Goal: Information Seeking & Learning: Learn about a topic

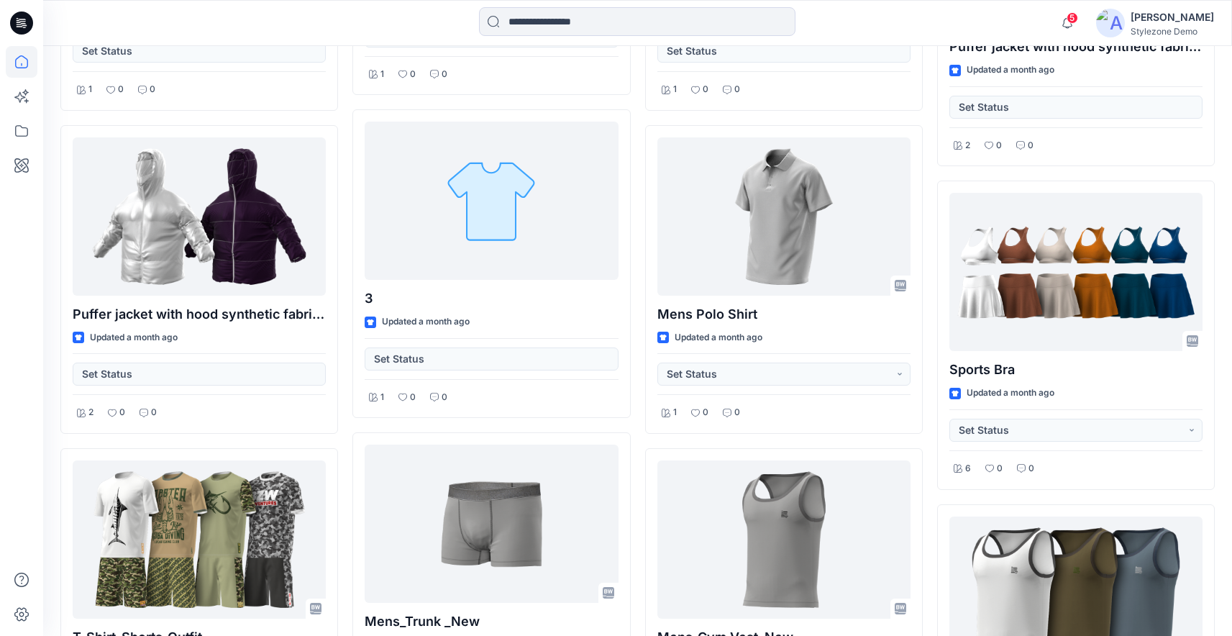
scroll to position [9691, 0]
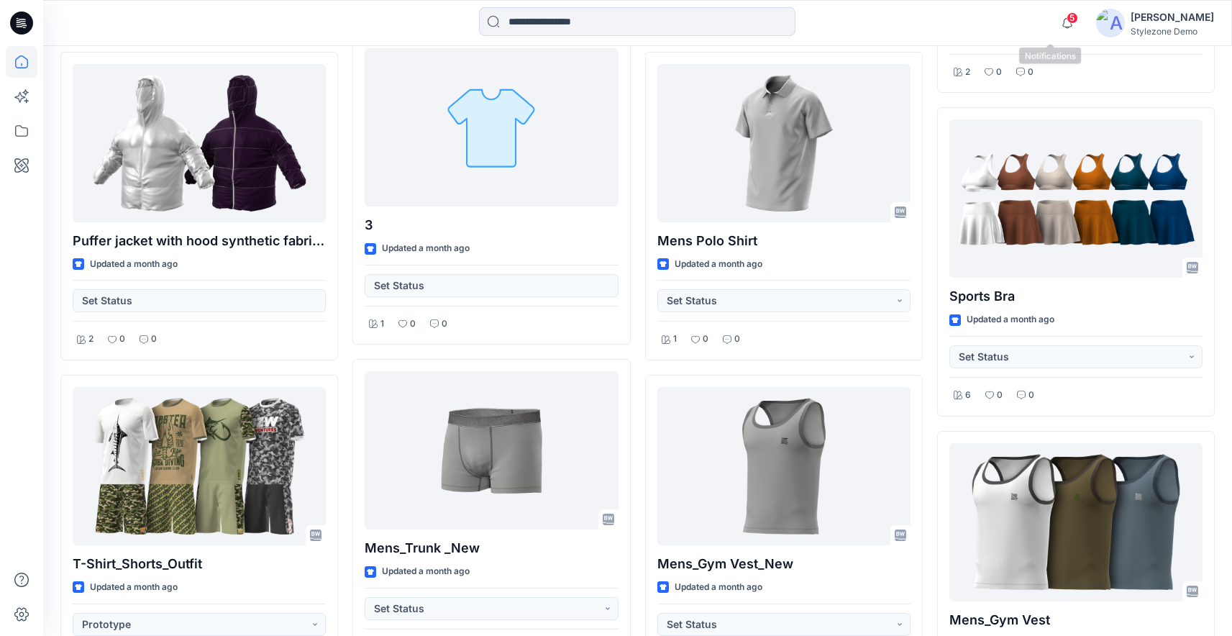
click at [1067, 15] on span "5" at bounding box center [1073, 18] width 12 height 12
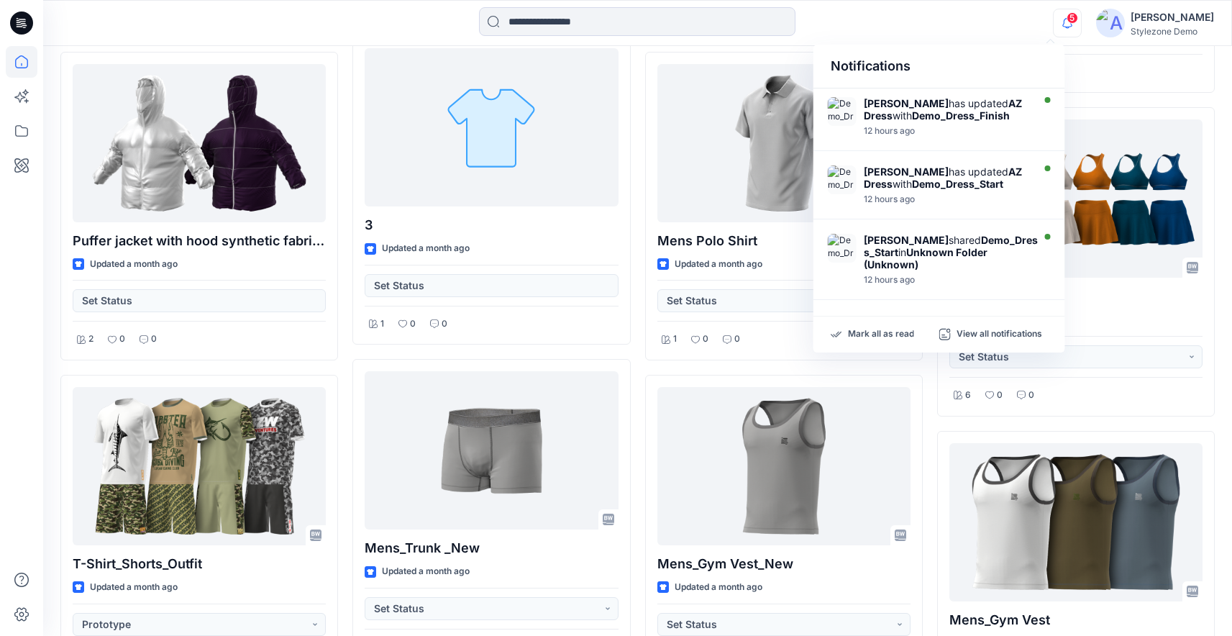
click at [933, 17] on div at bounding box center [637, 23] width 594 height 32
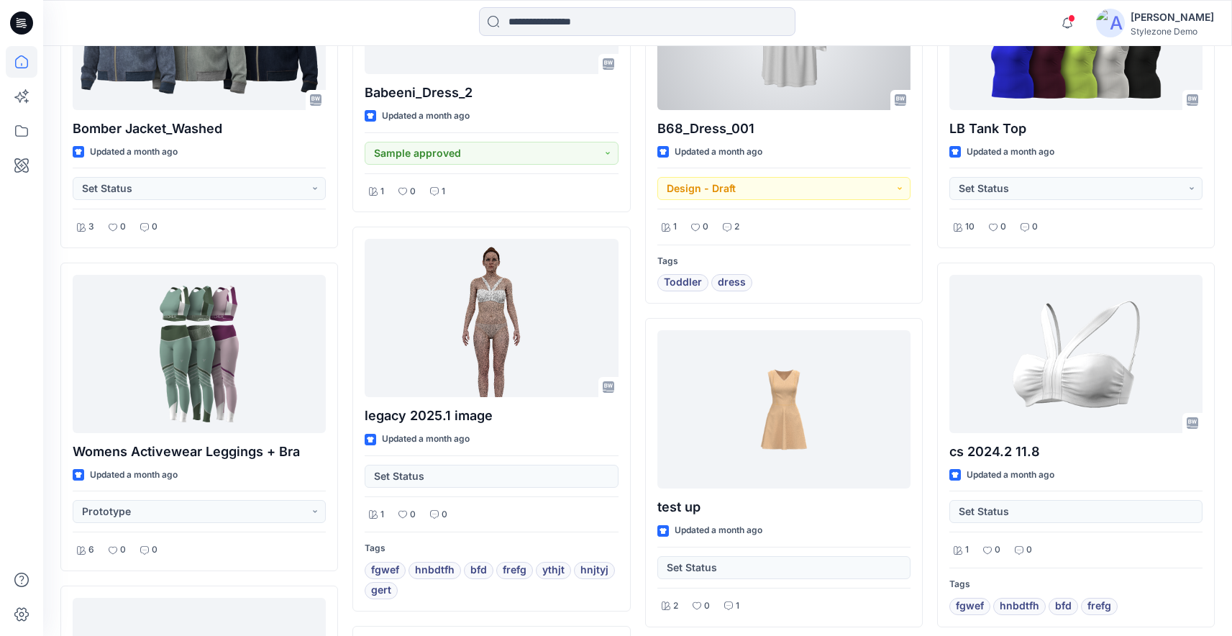
scroll to position [7901, 0]
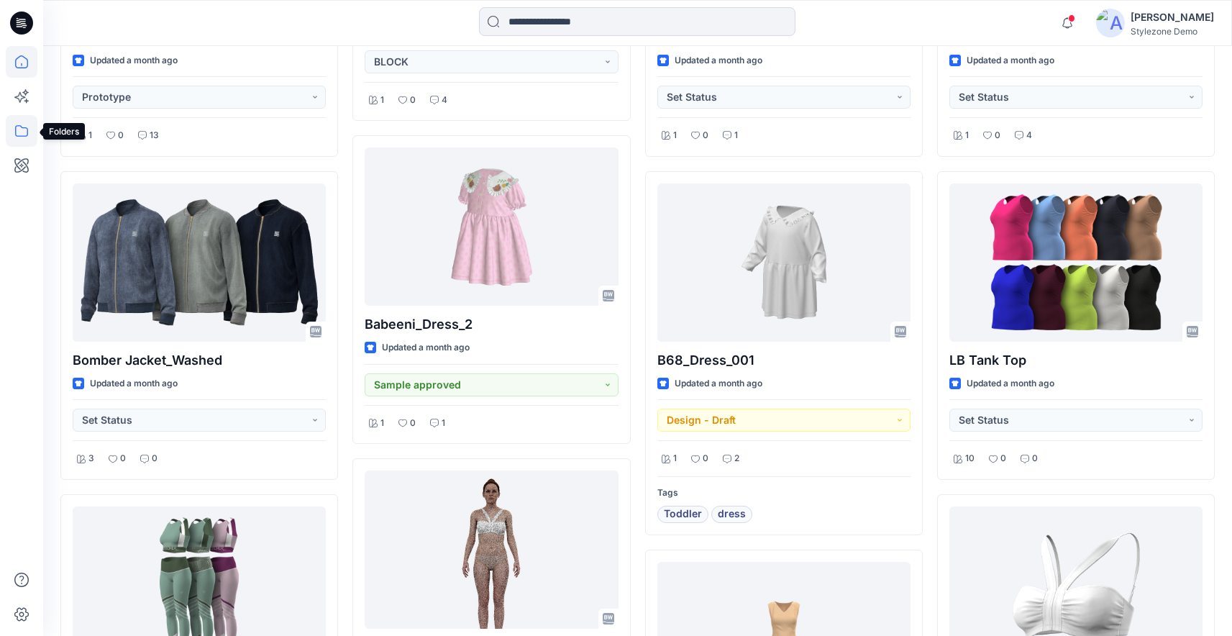
click at [17, 119] on icon at bounding box center [22, 131] width 32 height 32
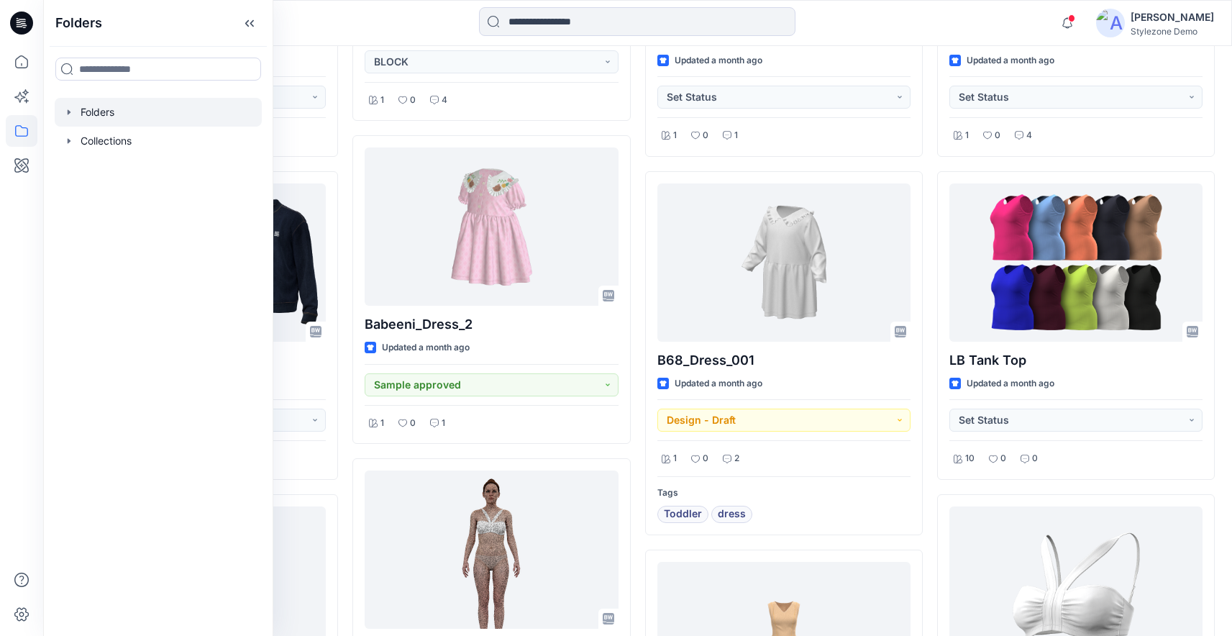
click at [70, 106] on icon "button" at bounding box center [69, 112] width 12 height 12
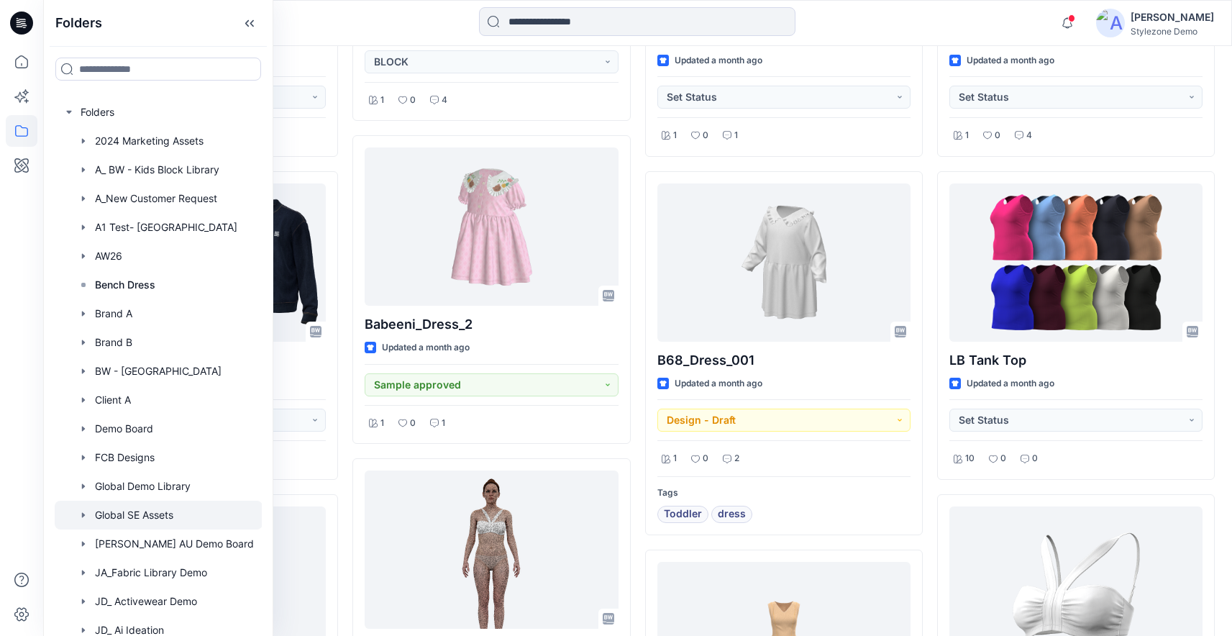
click at [141, 511] on div at bounding box center [159, 515] width 208 height 29
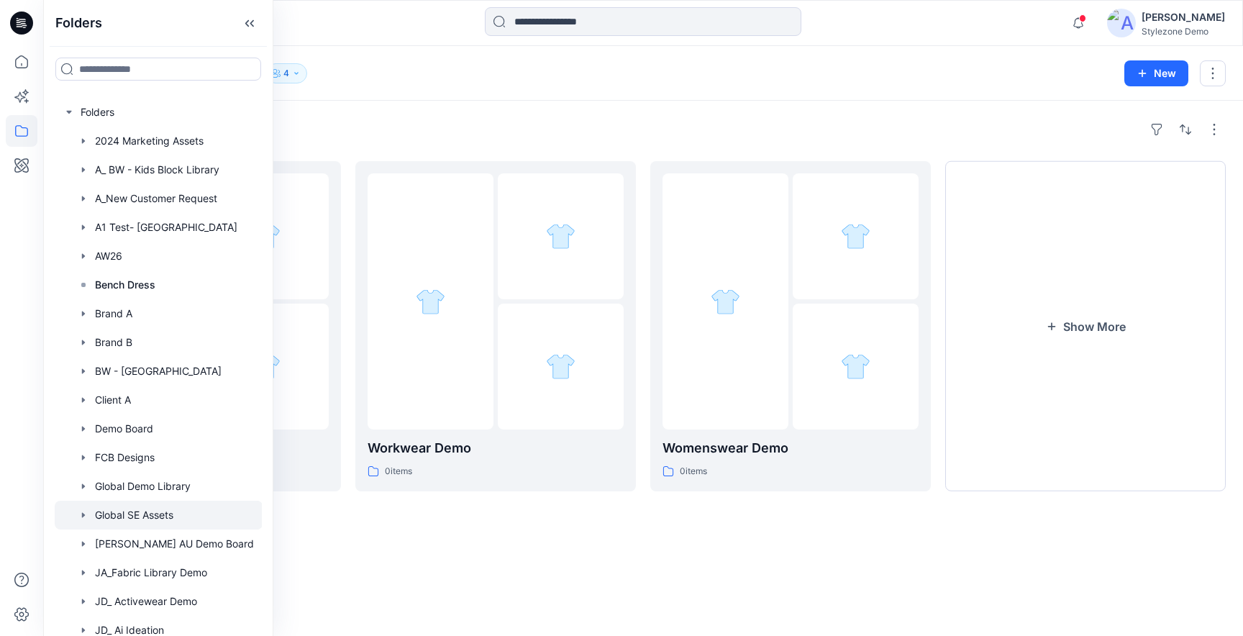
click at [610, 129] on div "Folders" at bounding box center [642, 129] width 1165 height 23
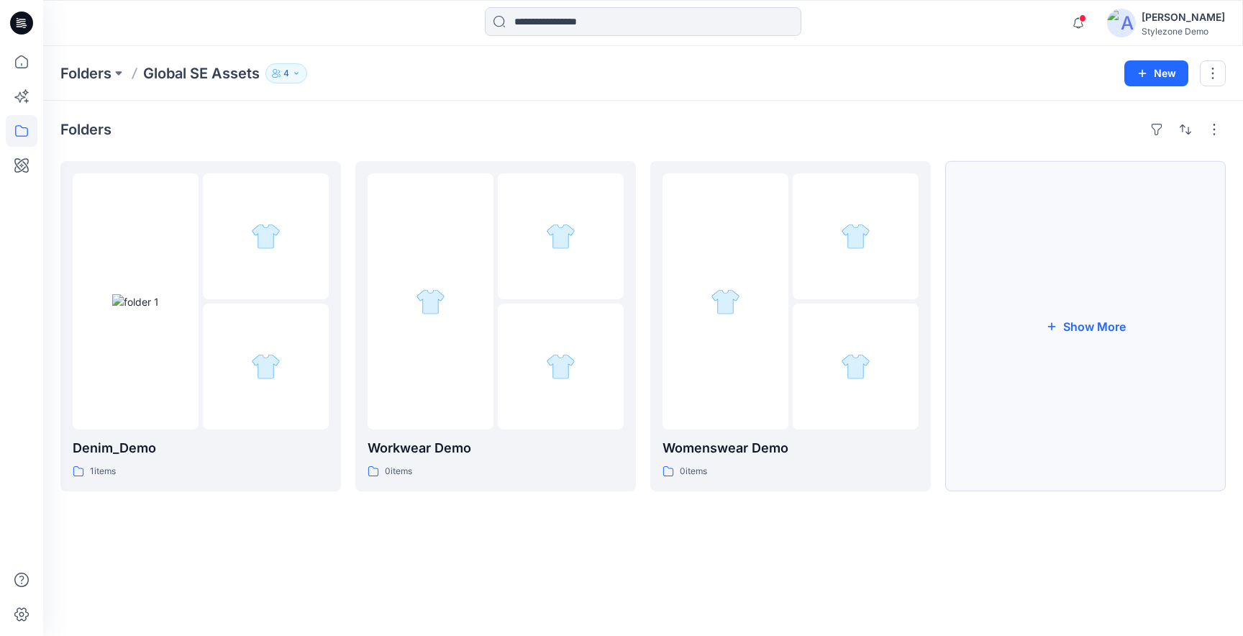
click at [1044, 341] on button "Show More" at bounding box center [1085, 326] width 280 height 330
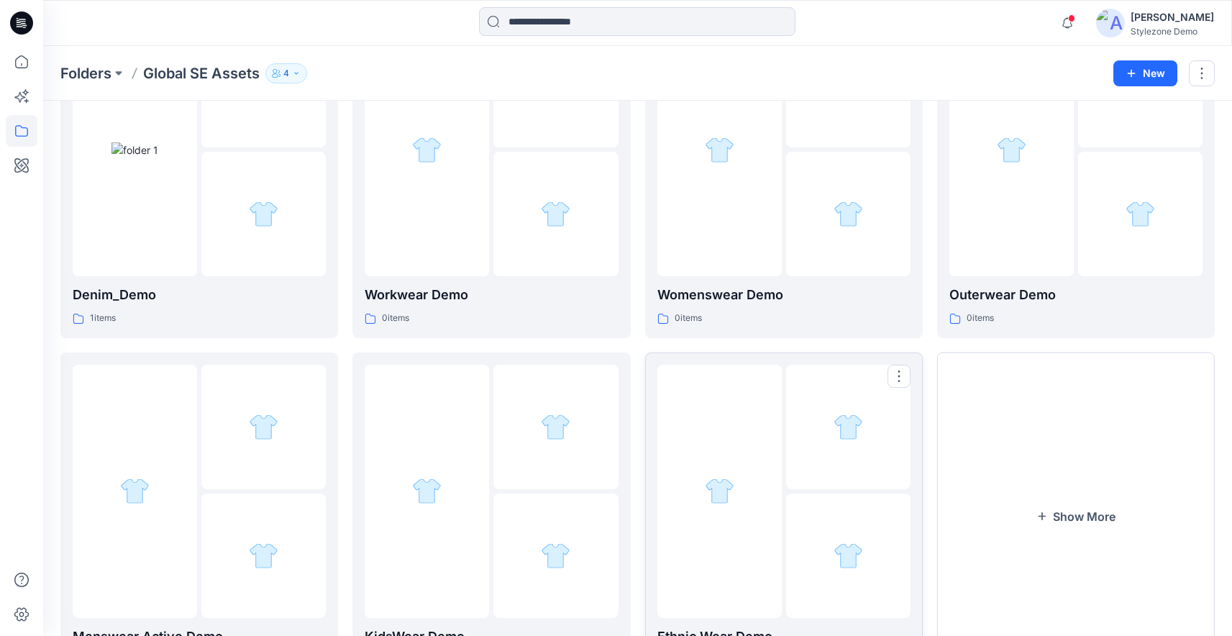
scroll to position [234, 0]
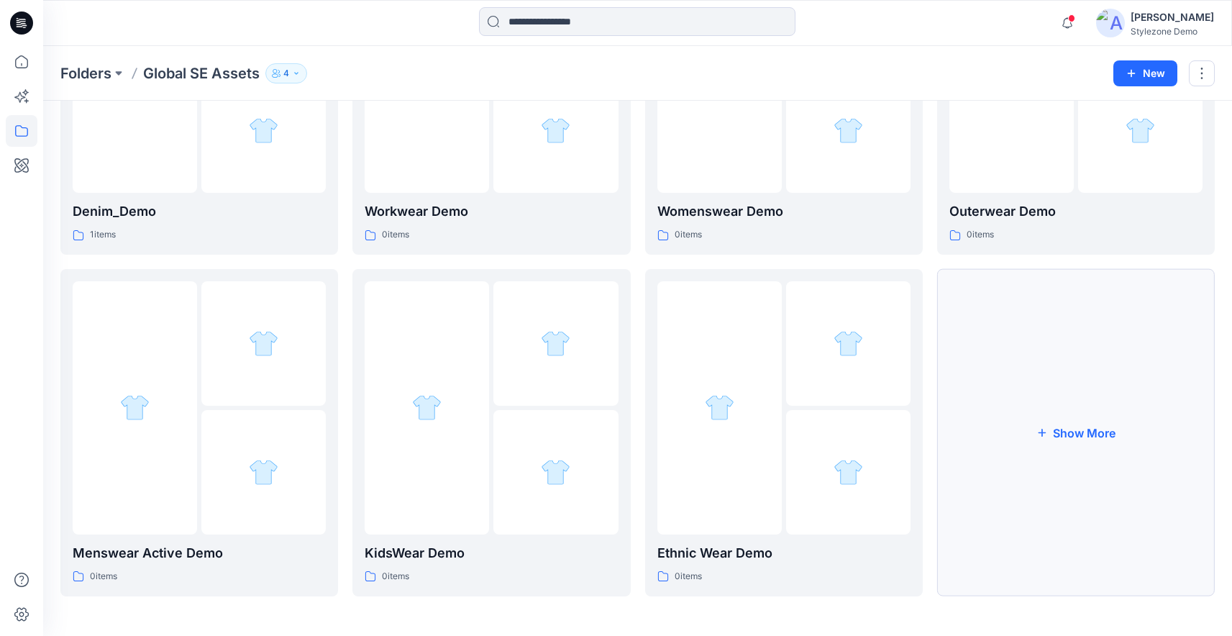
click at [1060, 465] on button "Show More" at bounding box center [1076, 432] width 278 height 327
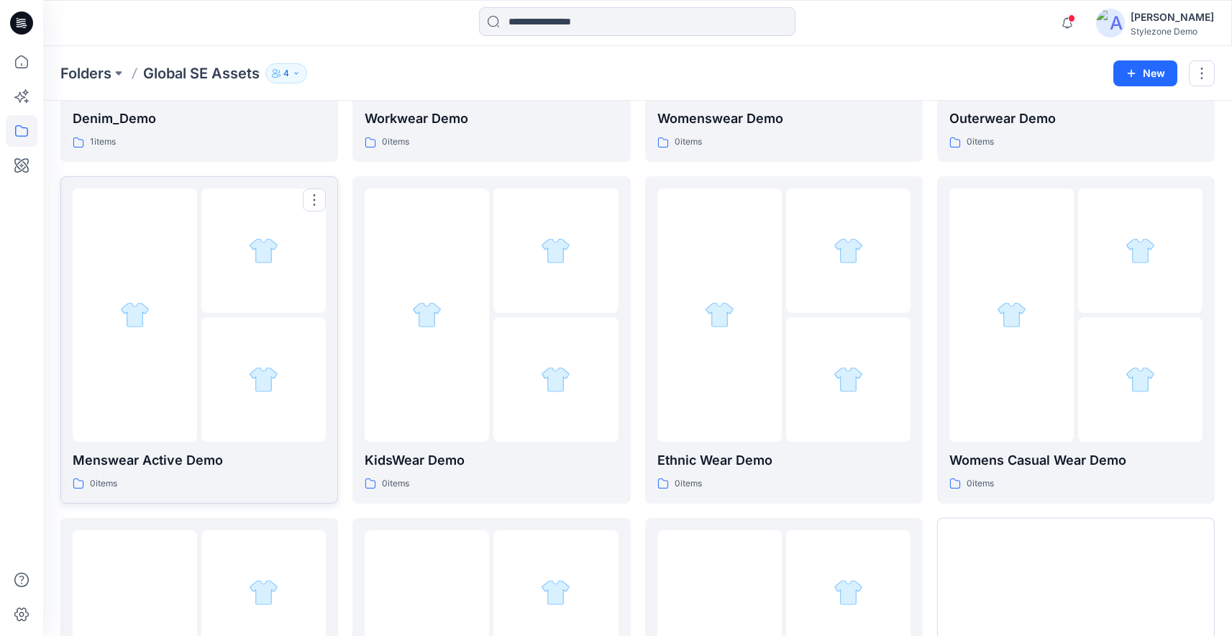
click at [239, 408] on div at bounding box center [263, 379] width 124 height 124
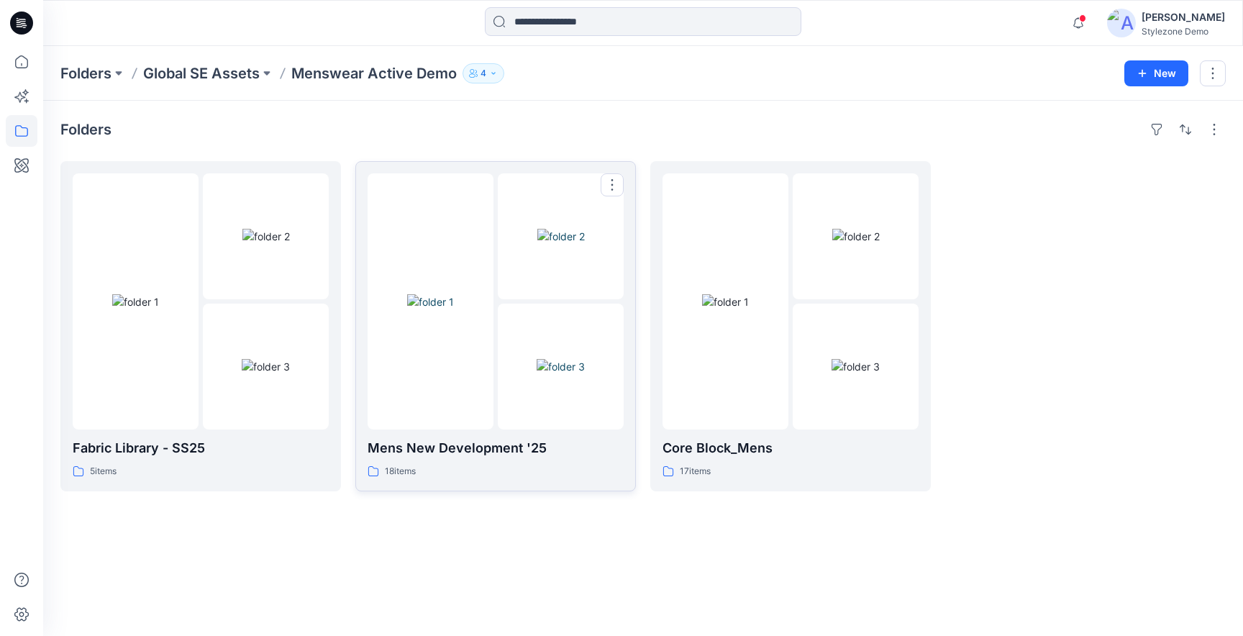
click at [449, 398] on div at bounding box center [430, 301] width 126 height 256
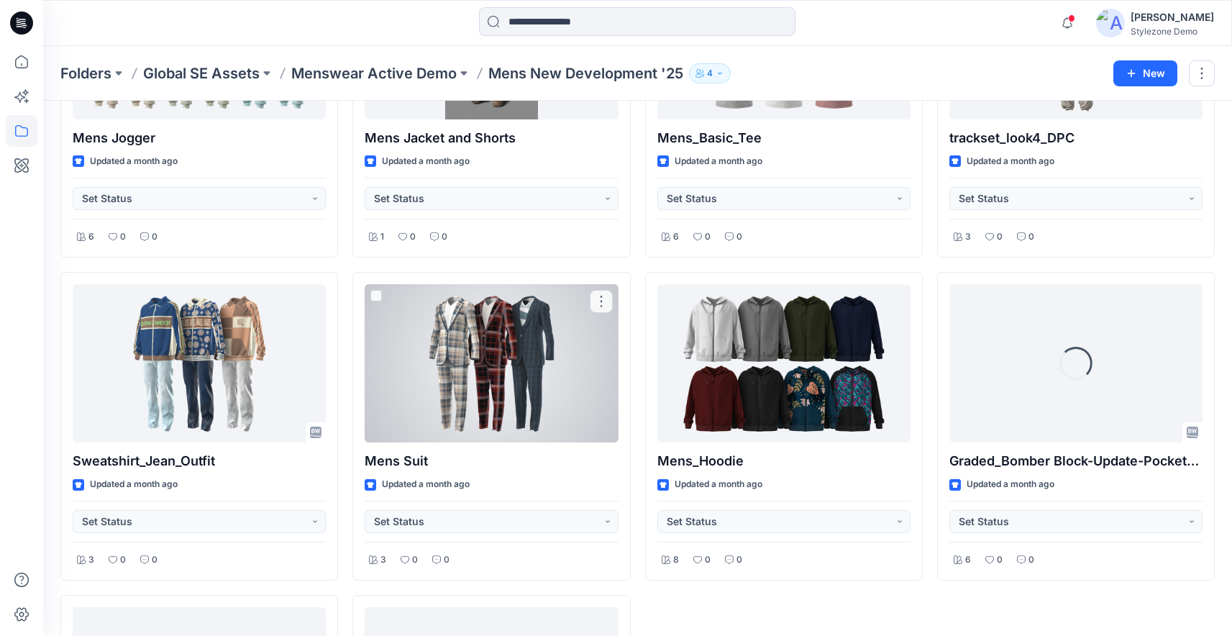
scroll to position [1105, 0]
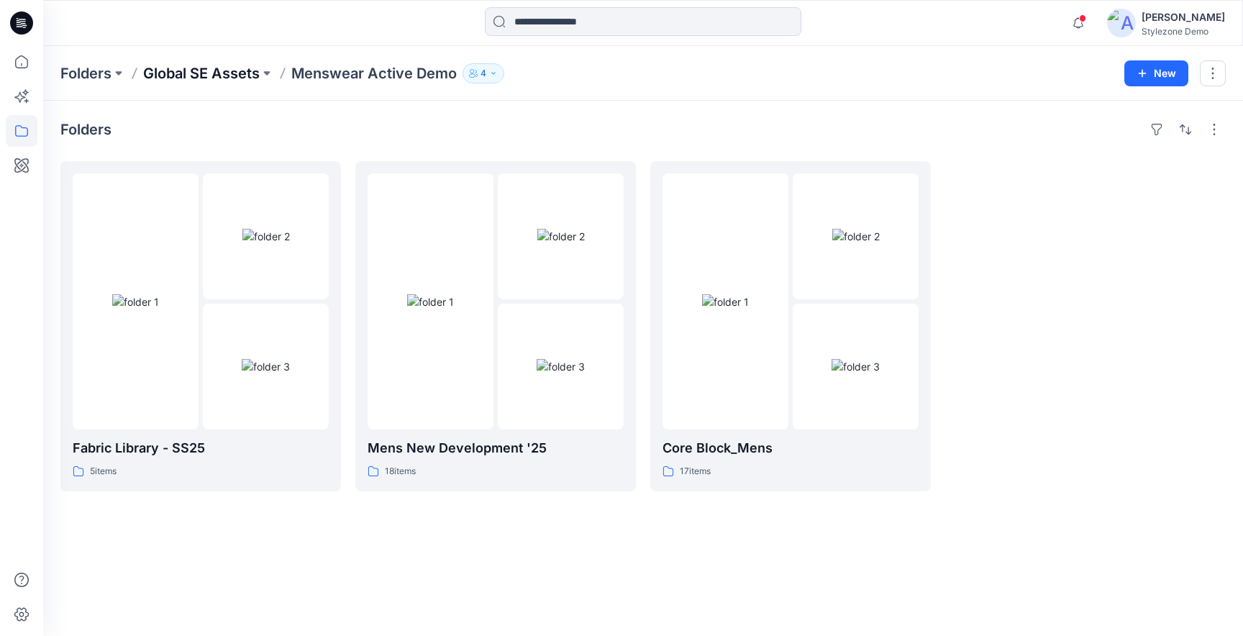
click at [229, 81] on p "Global SE Assets" at bounding box center [201, 73] width 117 height 20
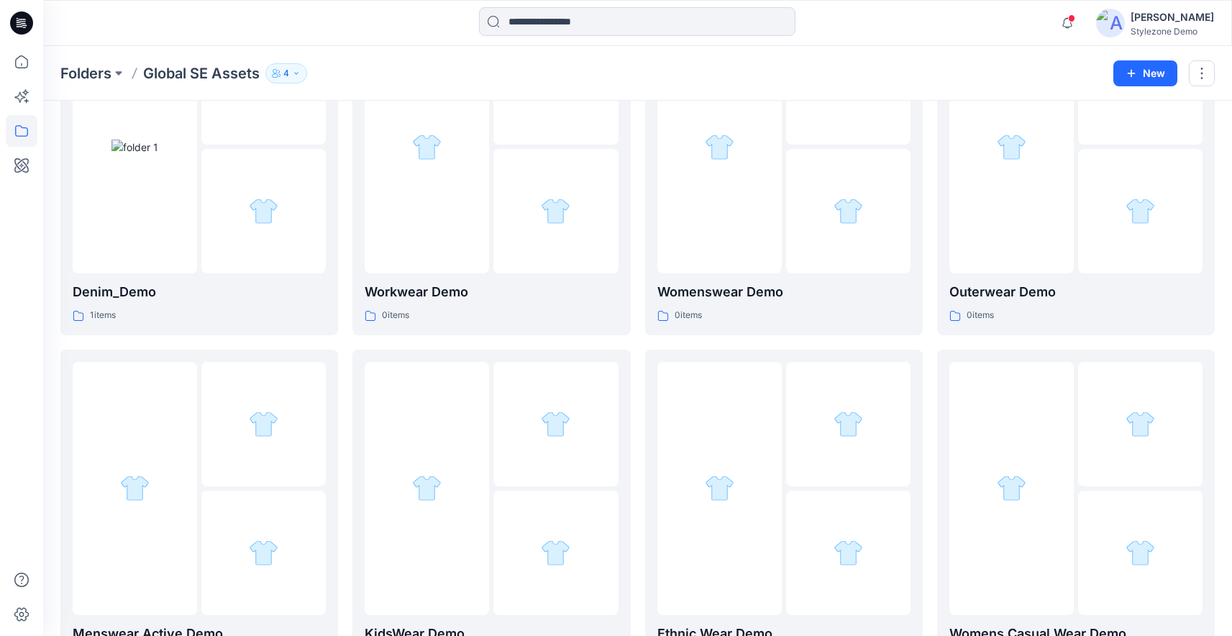
scroll to position [575, 0]
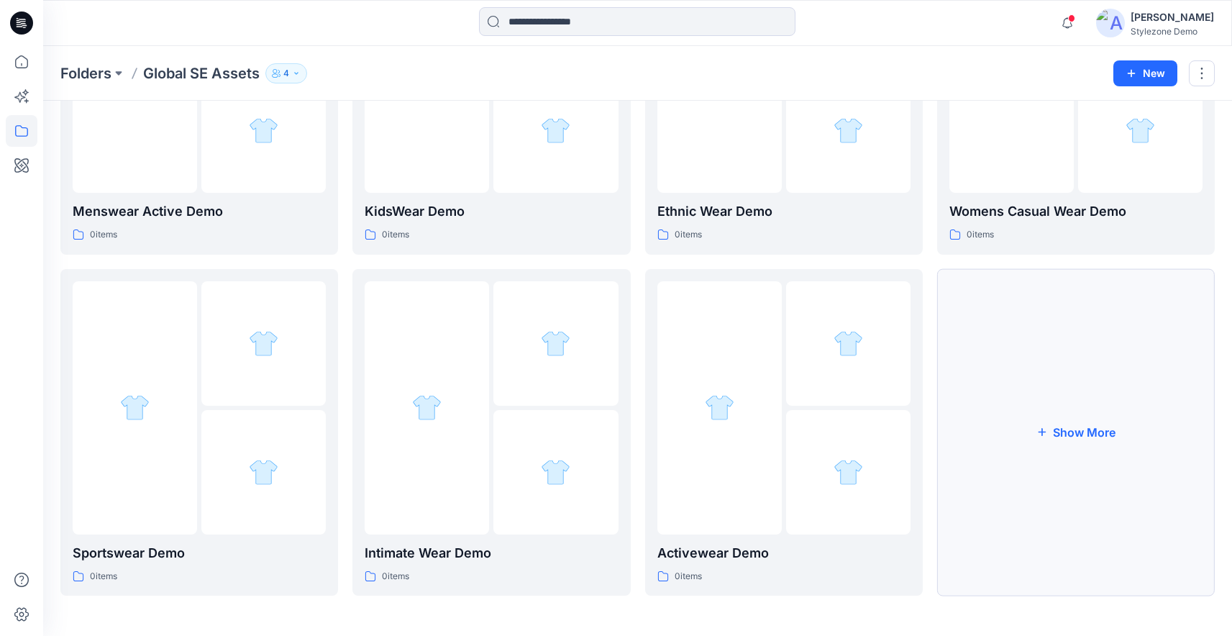
click at [1023, 508] on button "Show More" at bounding box center [1076, 432] width 278 height 327
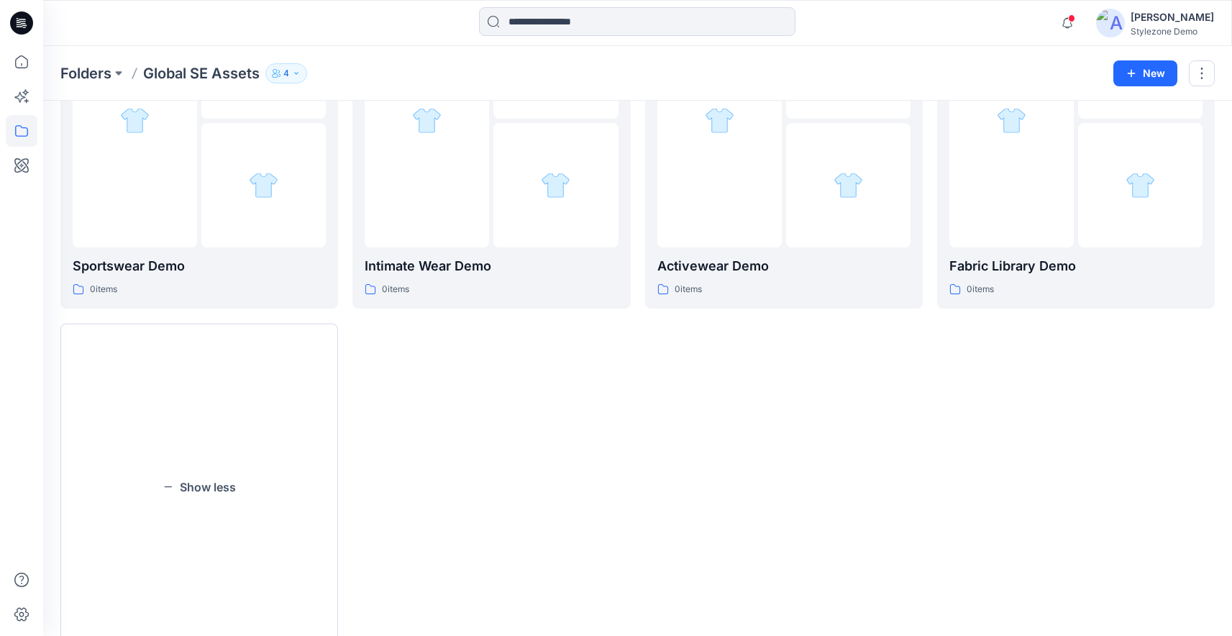
scroll to position [917, 0]
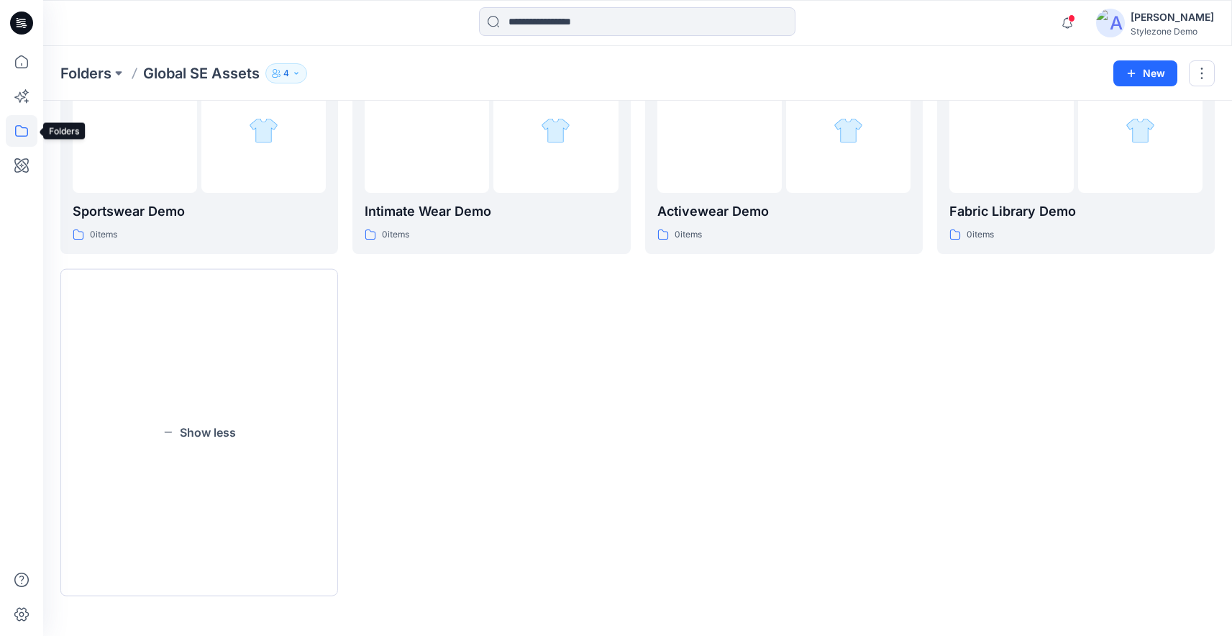
click at [22, 127] on icon at bounding box center [22, 131] width 32 height 32
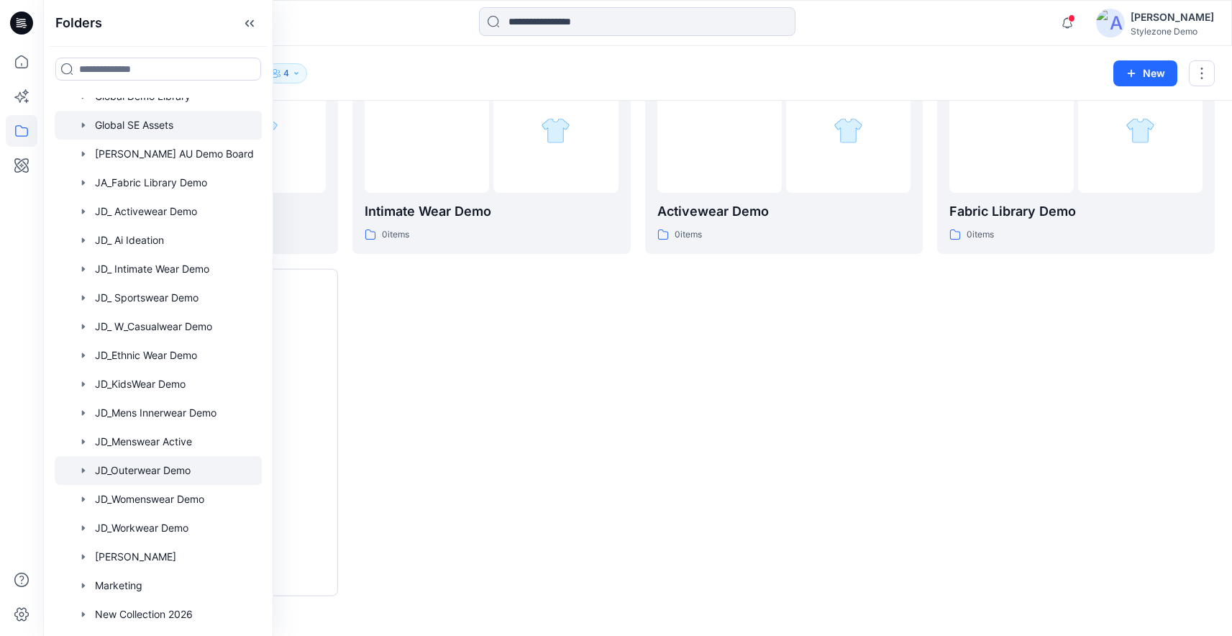
scroll to position [416, 0]
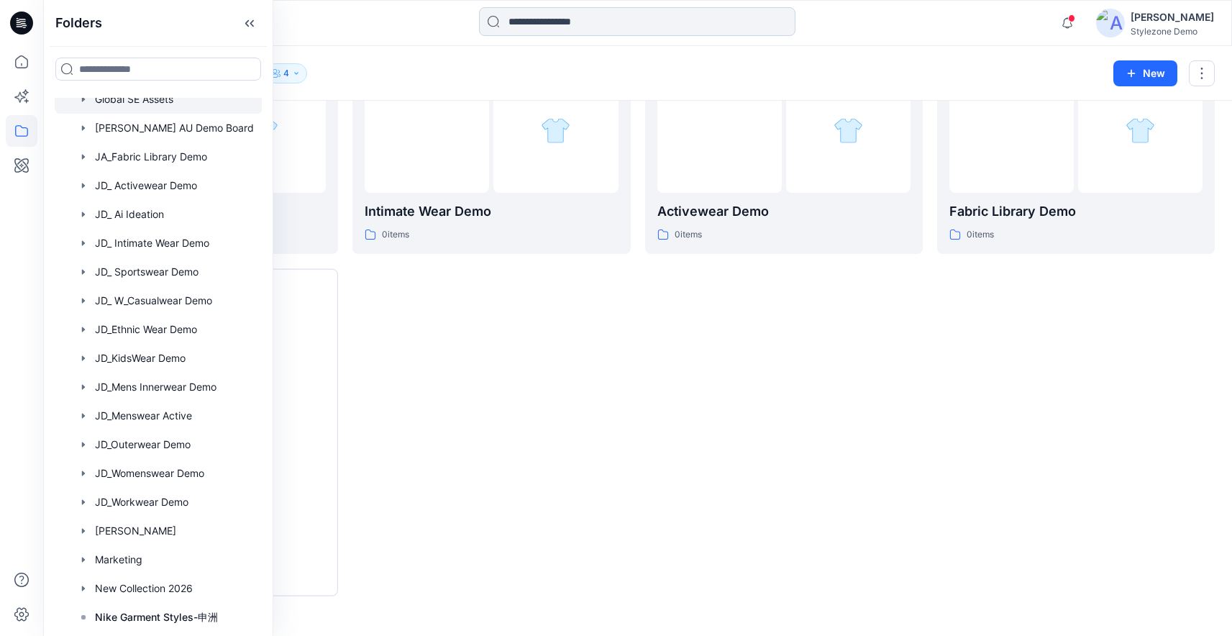
click at [620, 32] on input at bounding box center [637, 21] width 316 height 29
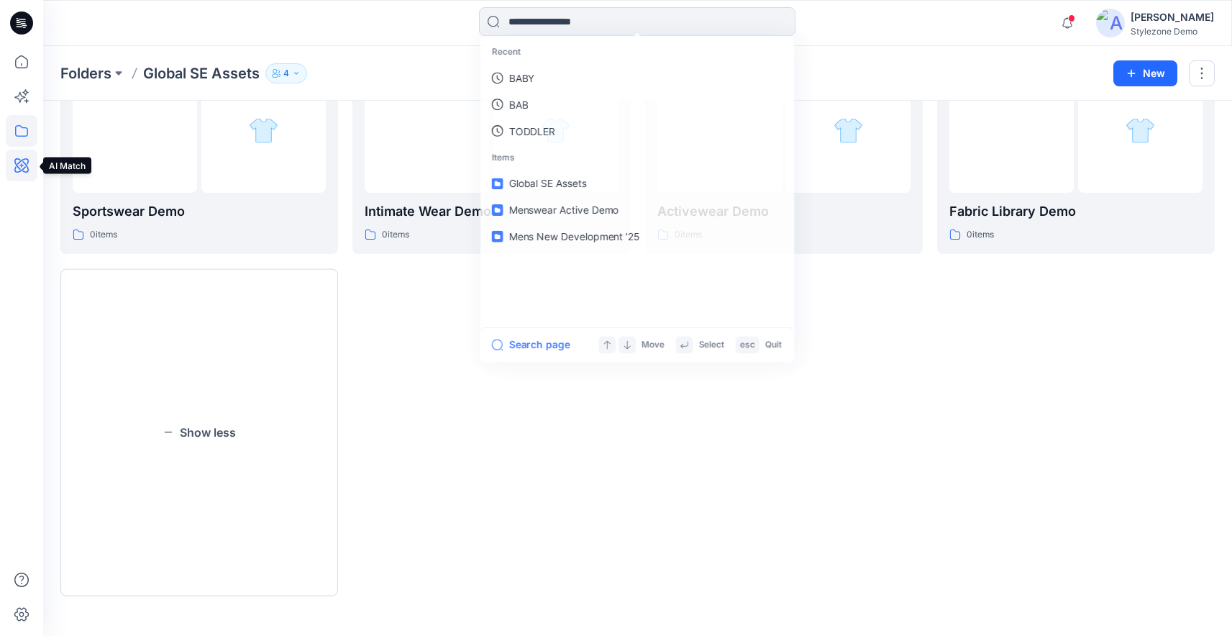
click at [23, 166] on icon at bounding box center [22, 166] width 32 height 32
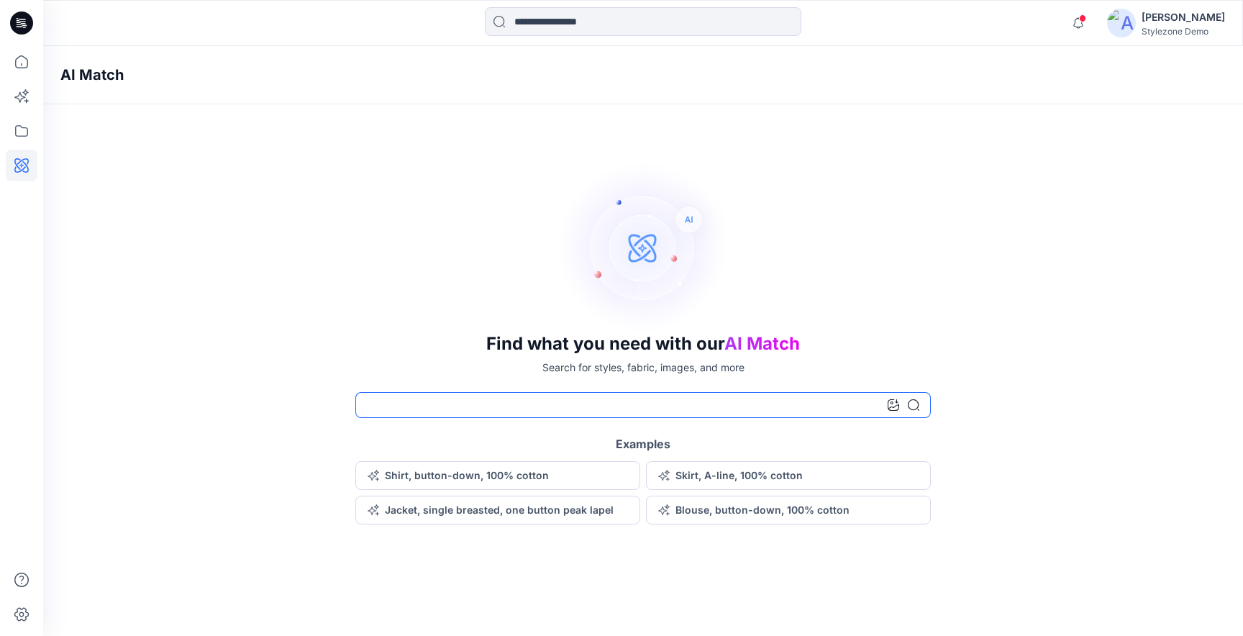
click at [477, 405] on input at bounding box center [642, 405] width 575 height 26
type input "**********"
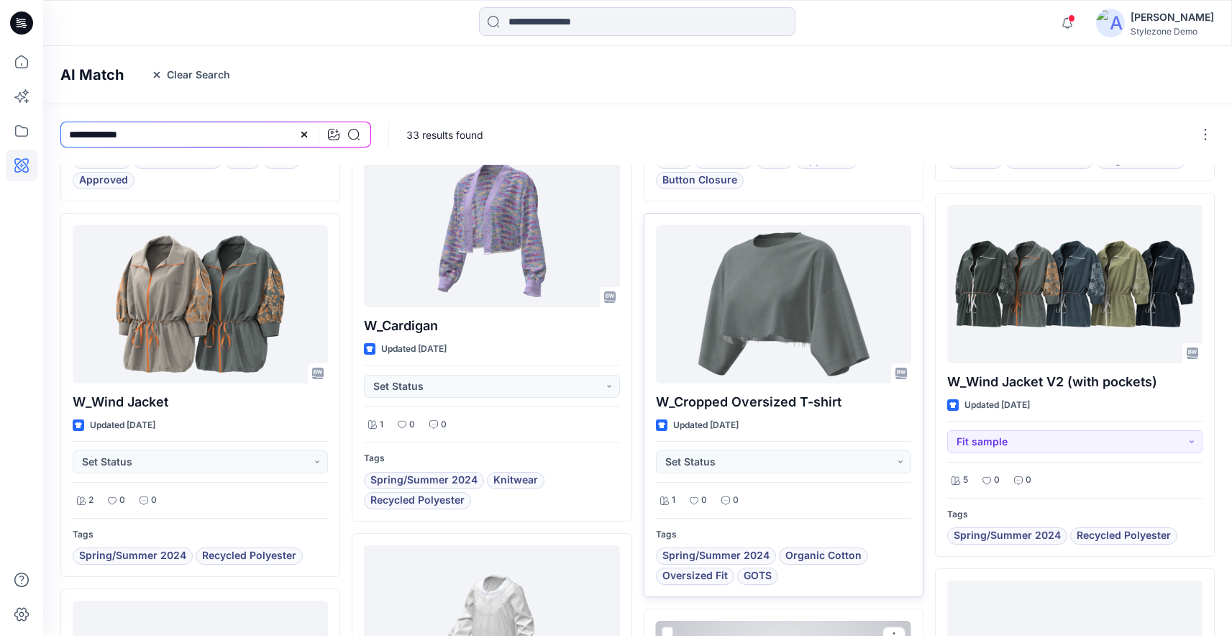
scroll to position [218, 0]
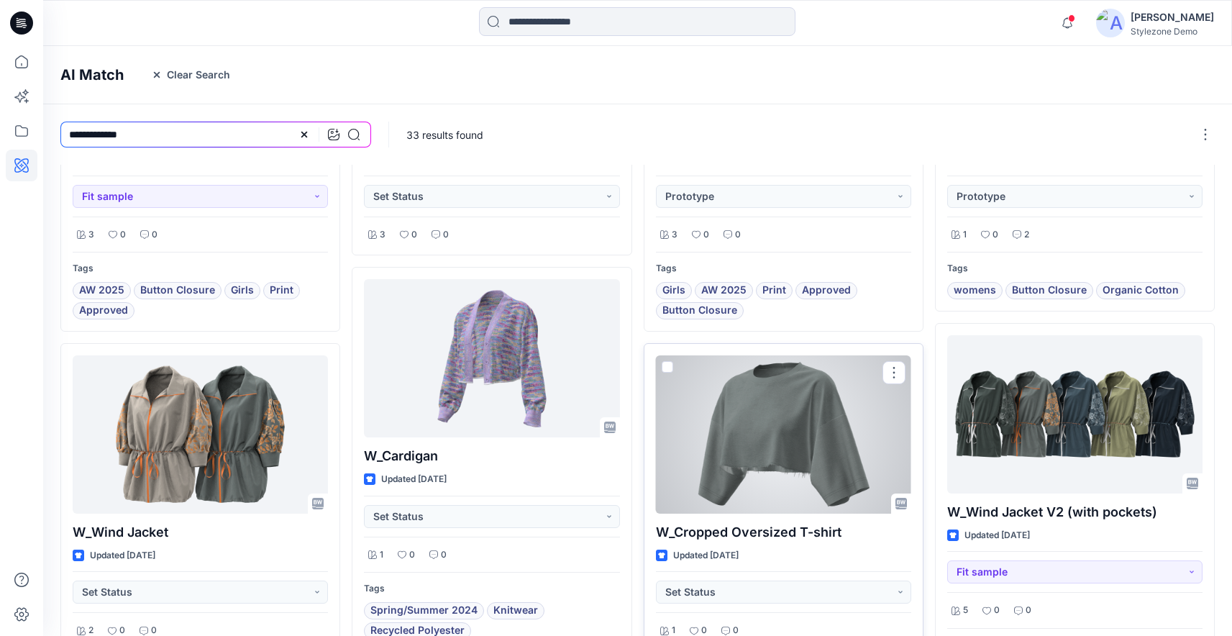
click at [812, 418] on div at bounding box center [783, 434] width 255 height 158
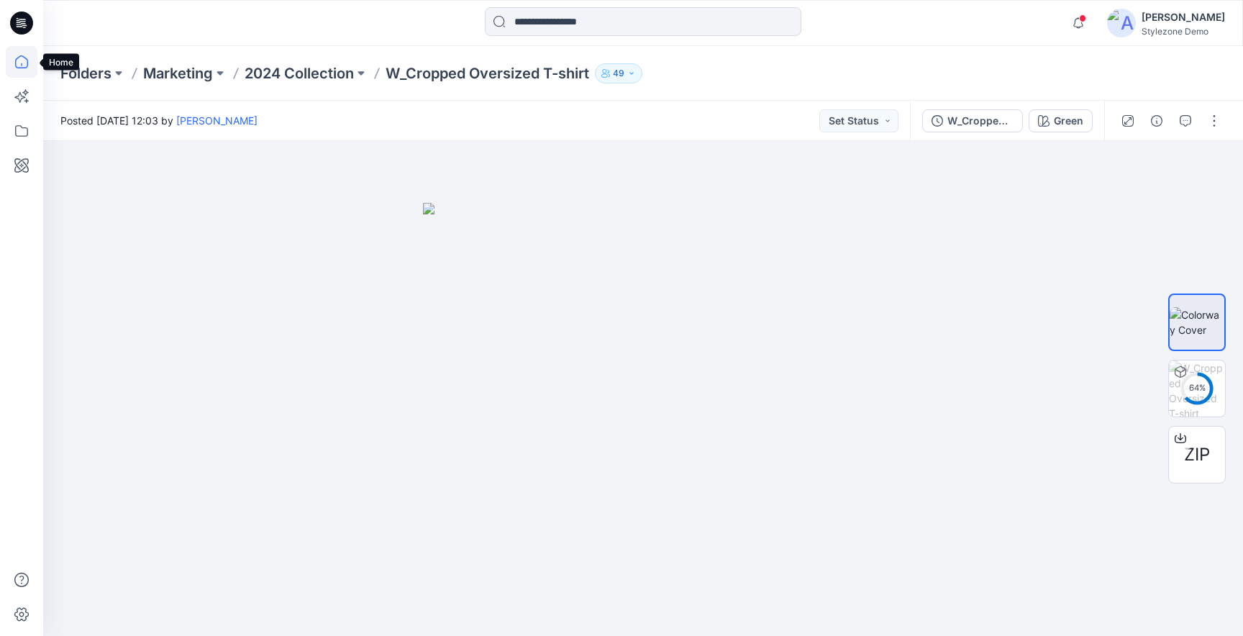
click at [21, 74] on icon at bounding box center [22, 62] width 32 height 32
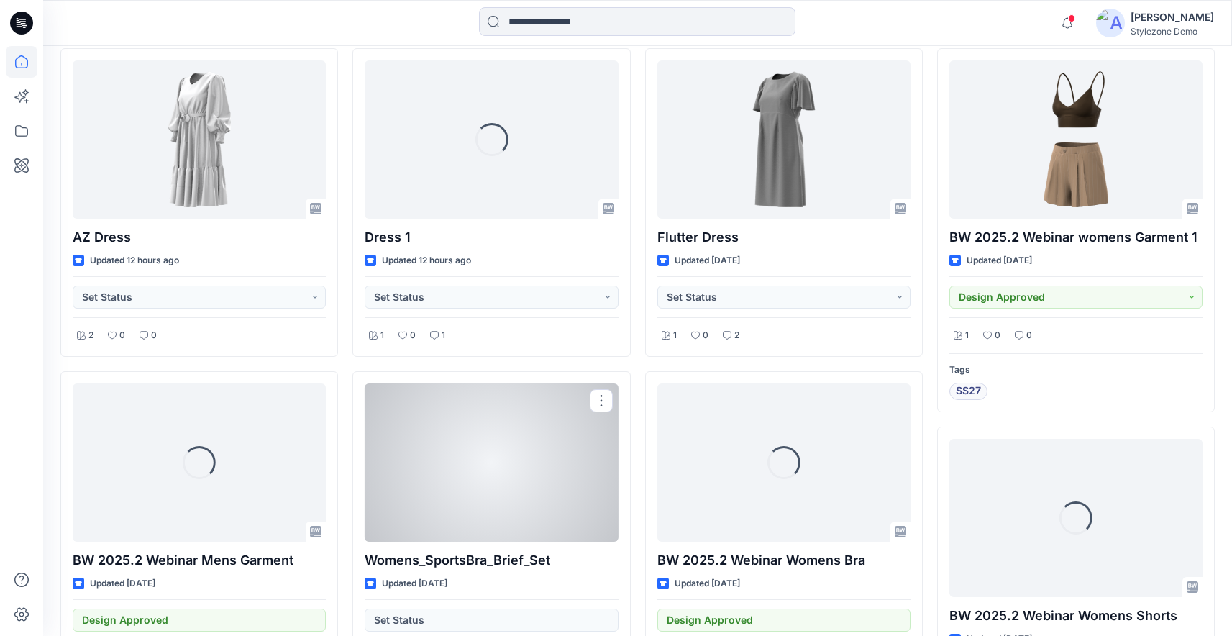
scroll to position [432, 0]
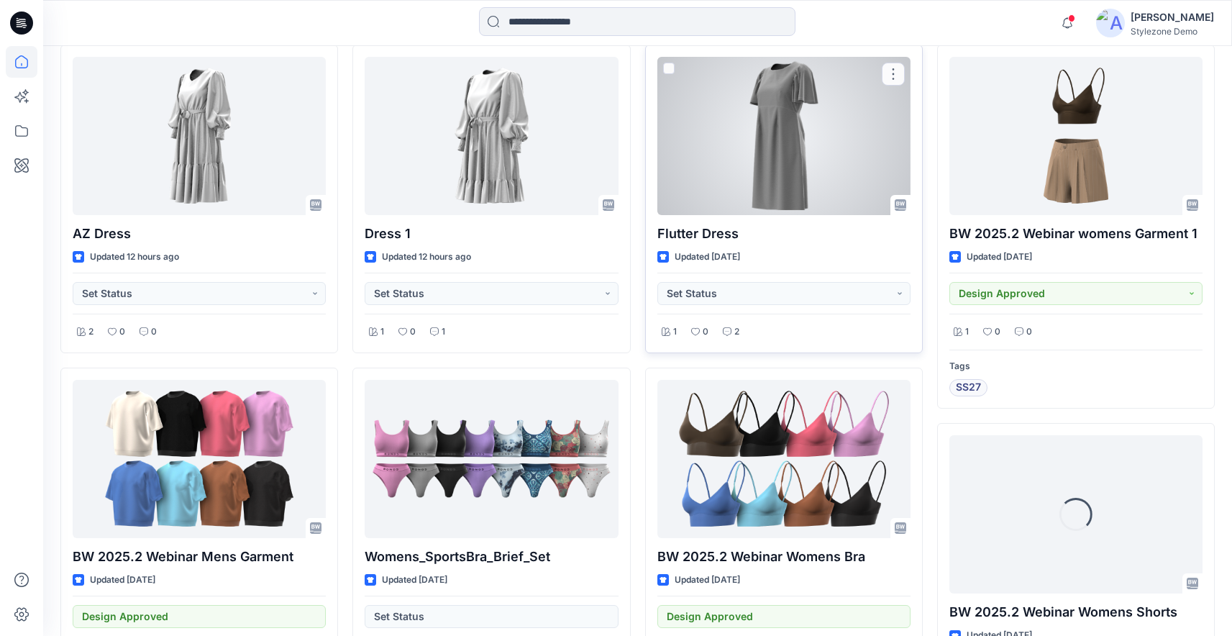
click at [730, 109] on div at bounding box center [783, 136] width 253 height 158
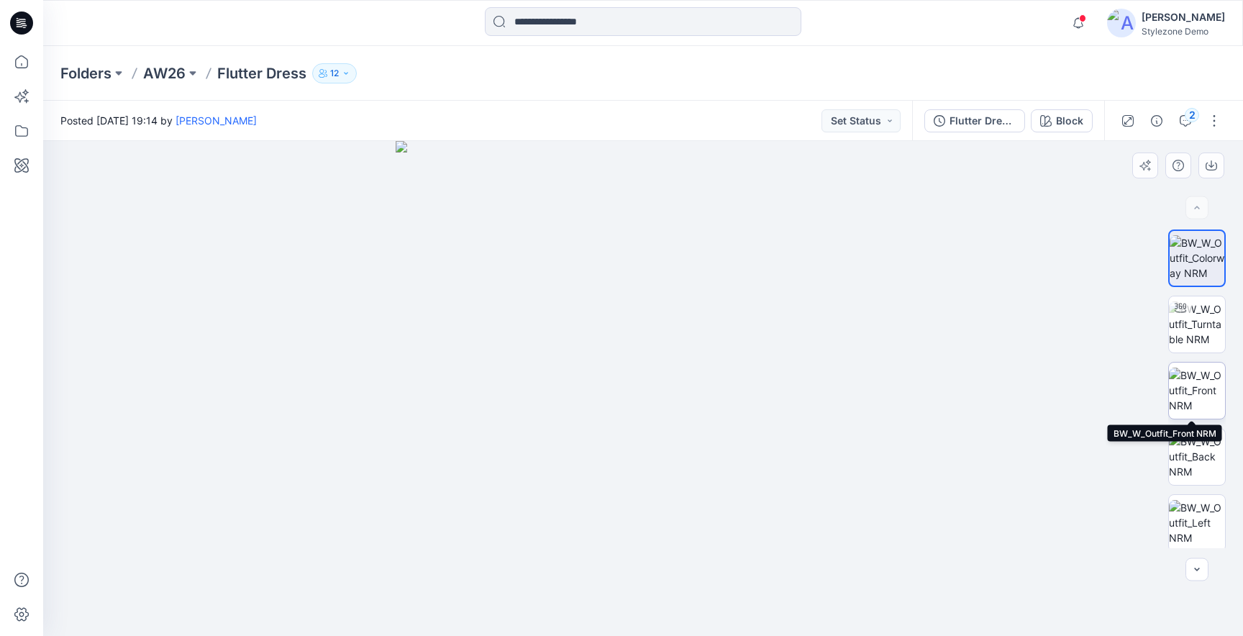
click at [1191, 390] on img at bounding box center [1197, 389] width 56 height 45
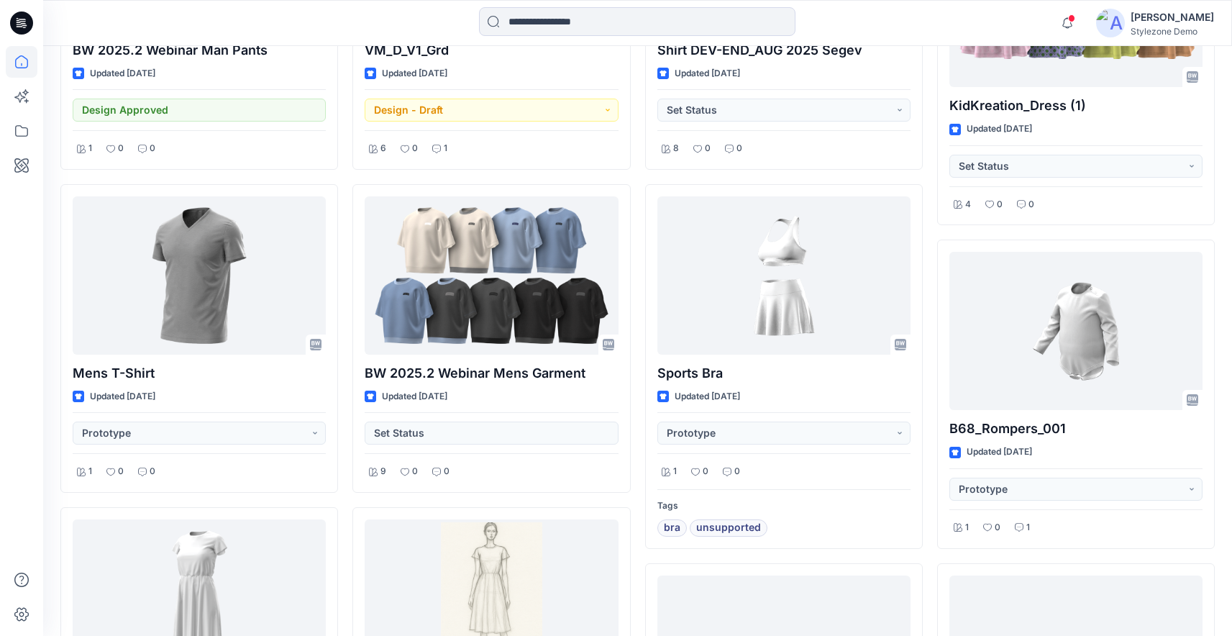
scroll to position [1343, 0]
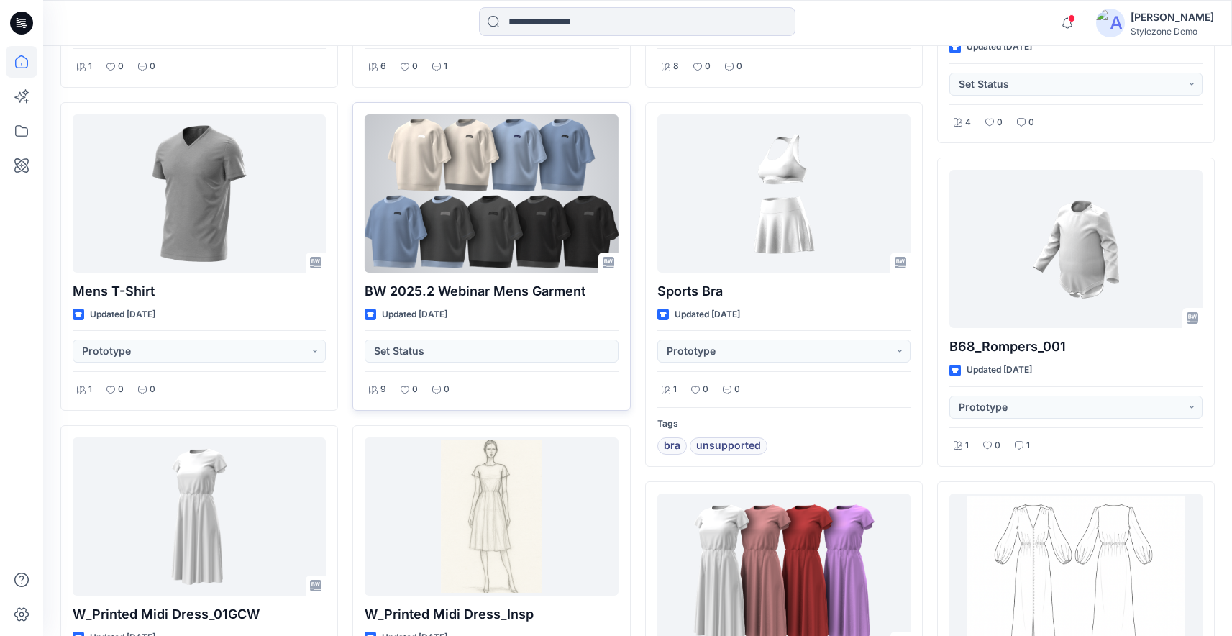
click at [539, 206] on div at bounding box center [491, 193] width 253 height 158
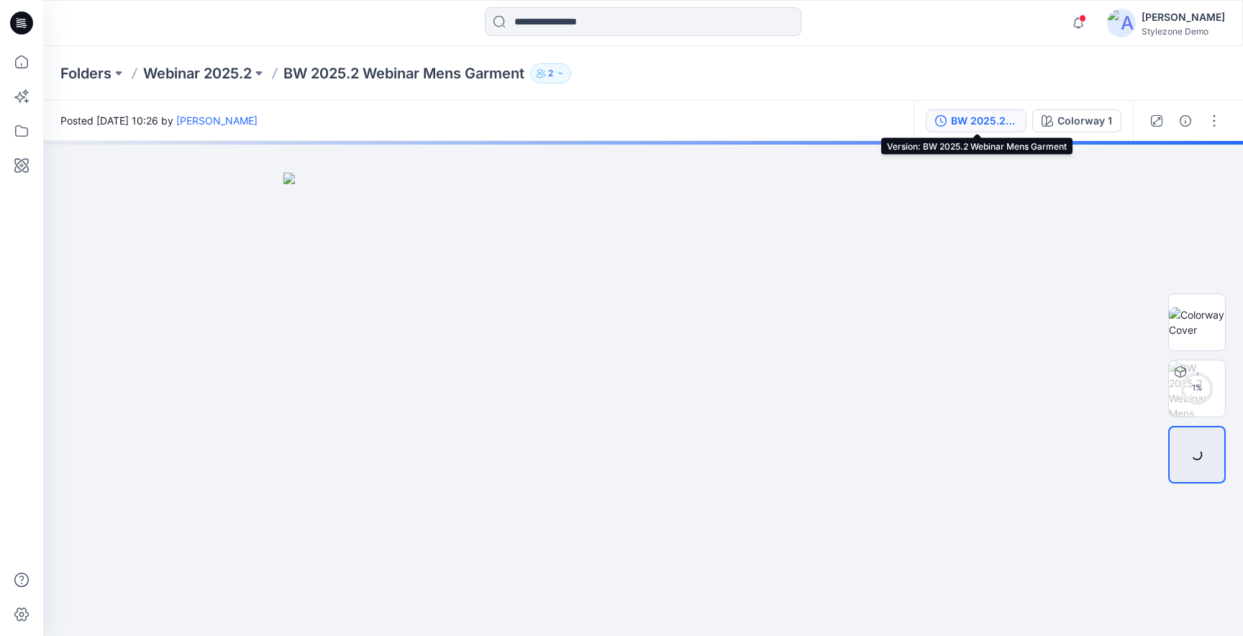
click at [971, 118] on div "BW 2025.2 Webinar Mens Garment" at bounding box center [984, 121] width 66 height 16
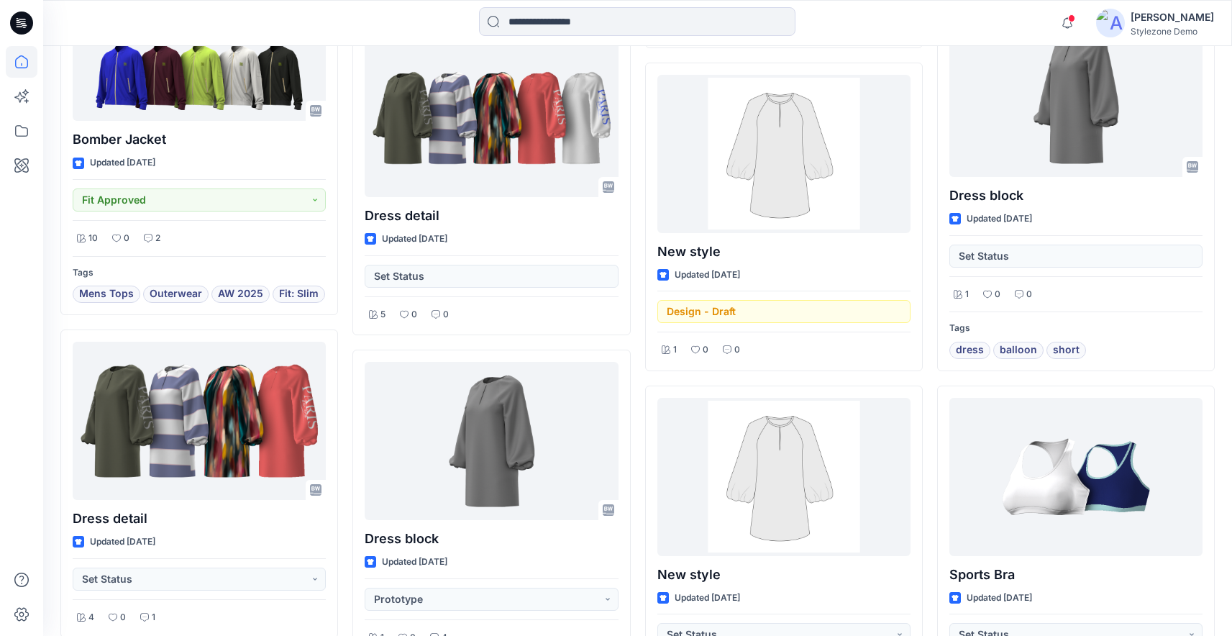
scroll to position [3345, 0]
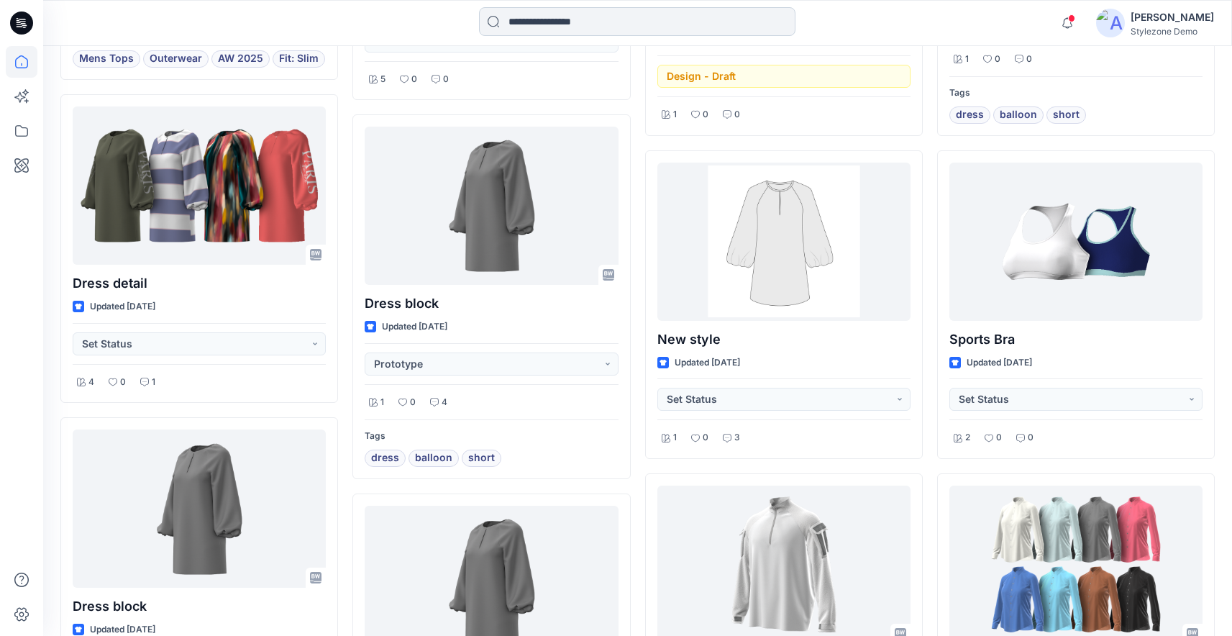
click at [539, 28] on input at bounding box center [637, 21] width 316 height 29
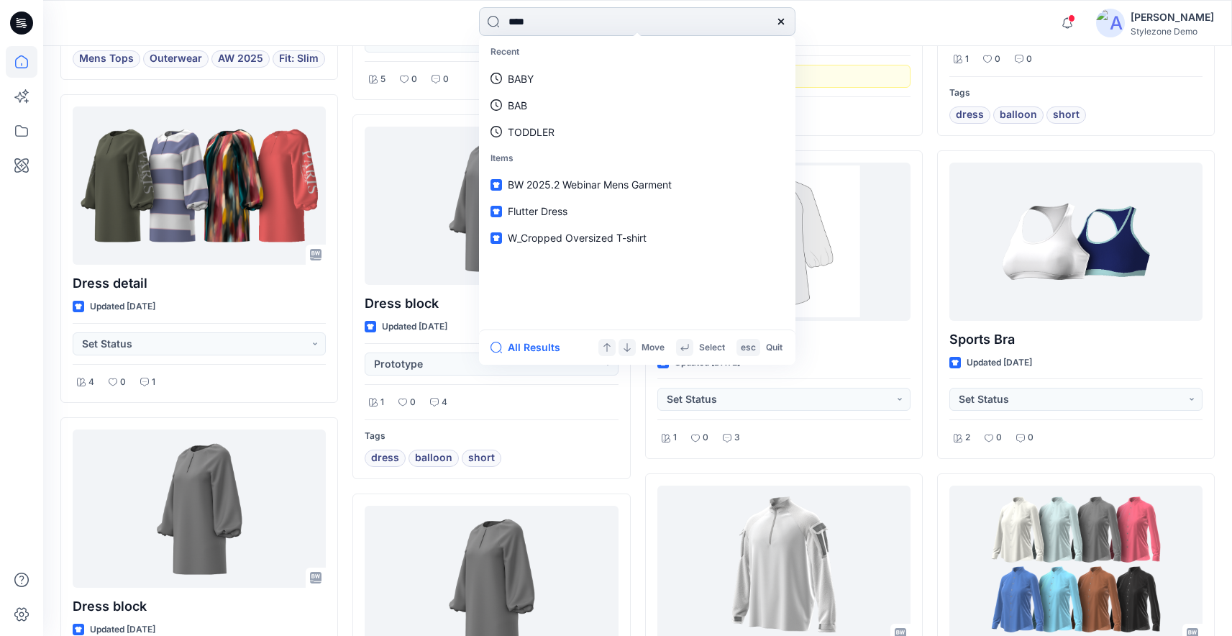
type input "*****"
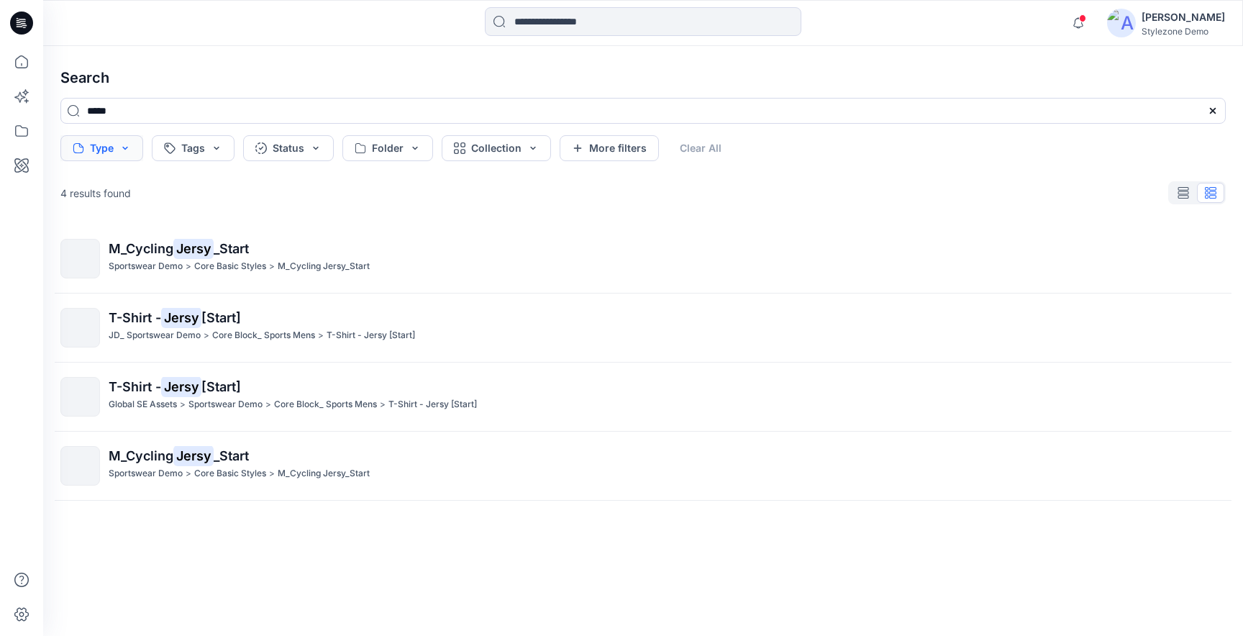
click at [125, 160] on button "Type" at bounding box center [101, 148] width 83 height 26
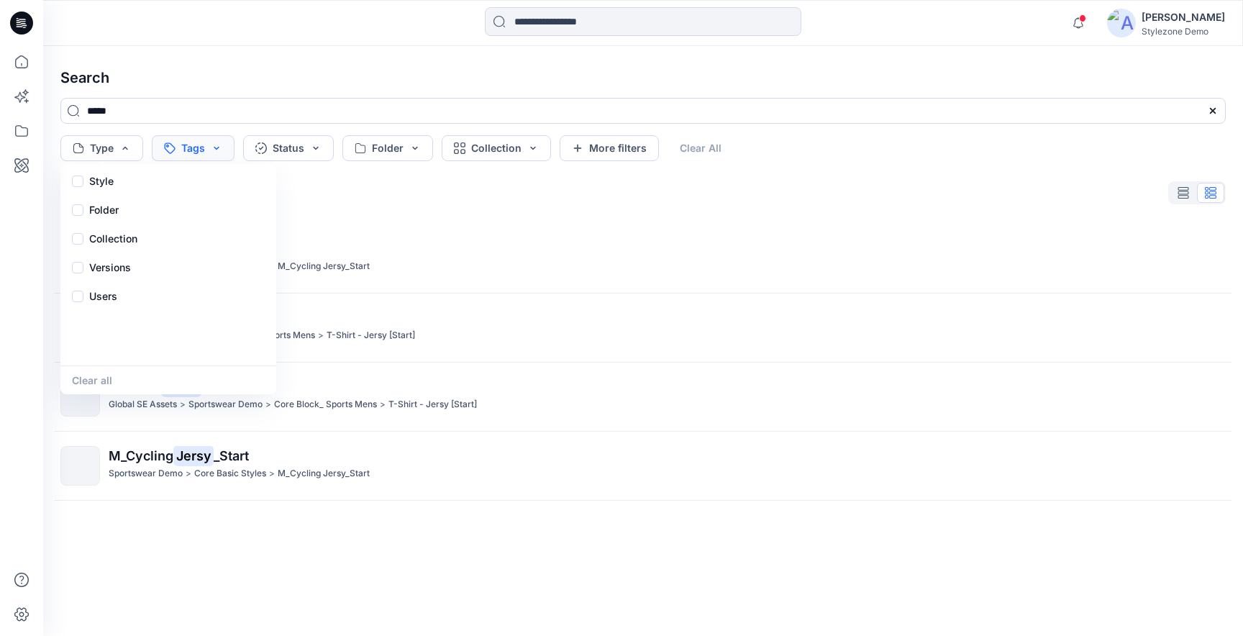
click at [203, 158] on button "Tags" at bounding box center [193, 148] width 83 height 26
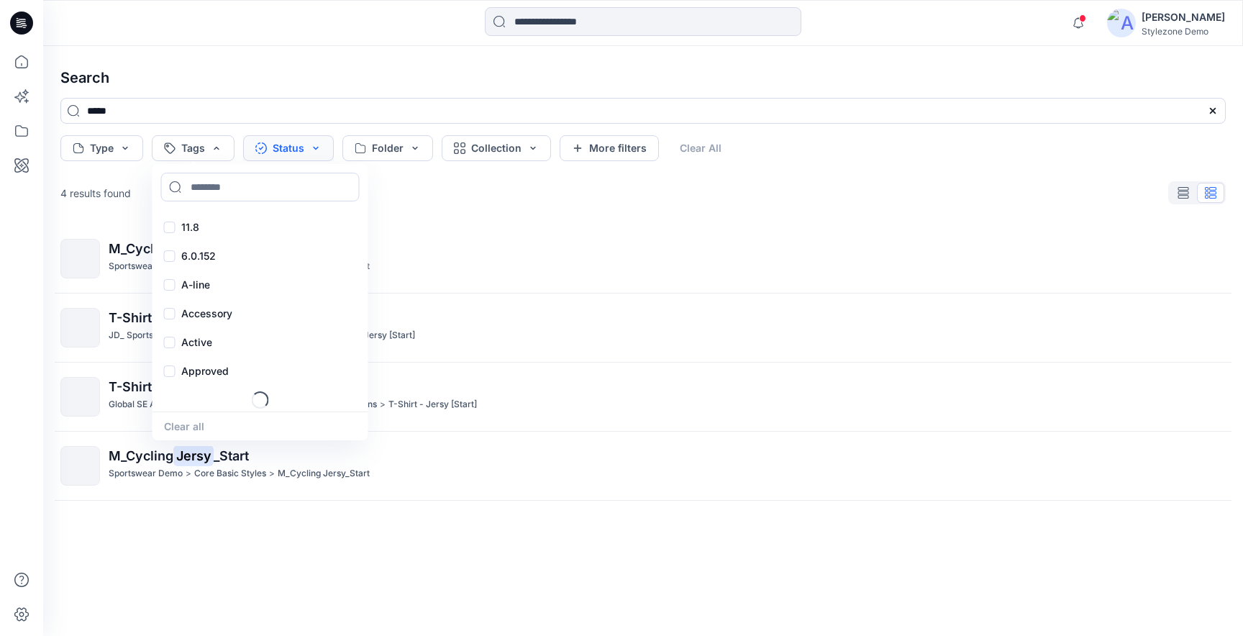
click at [319, 149] on button "Status" at bounding box center [288, 148] width 91 height 26
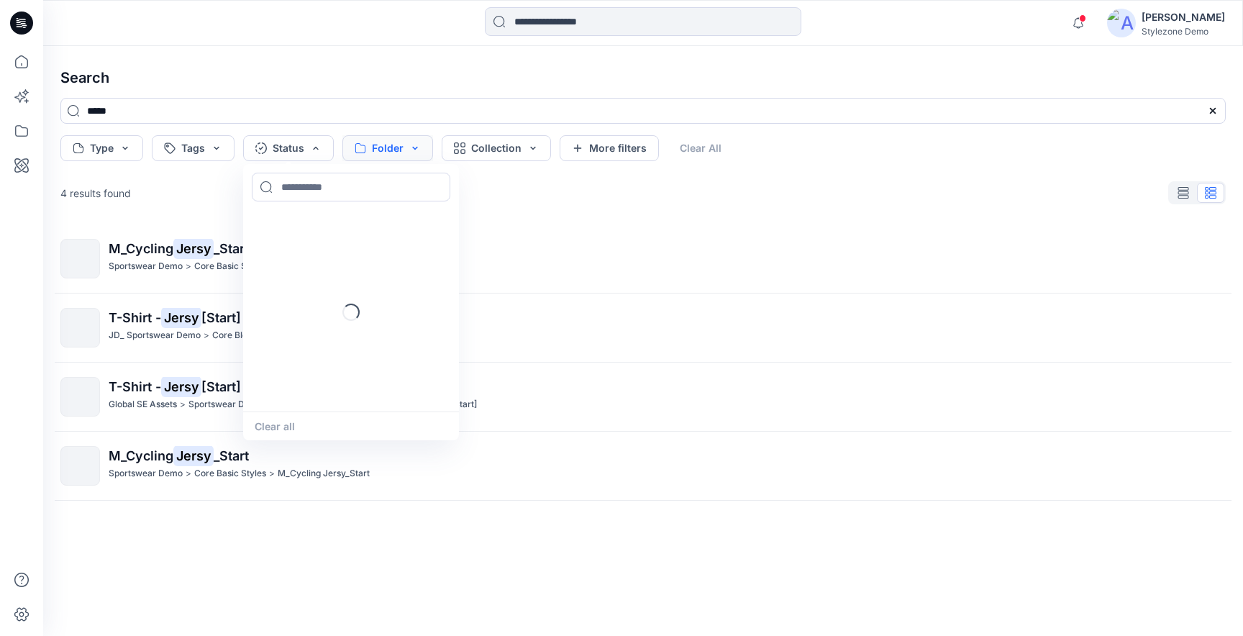
click at [401, 150] on button "Folder" at bounding box center [387, 148] width 91 height 26
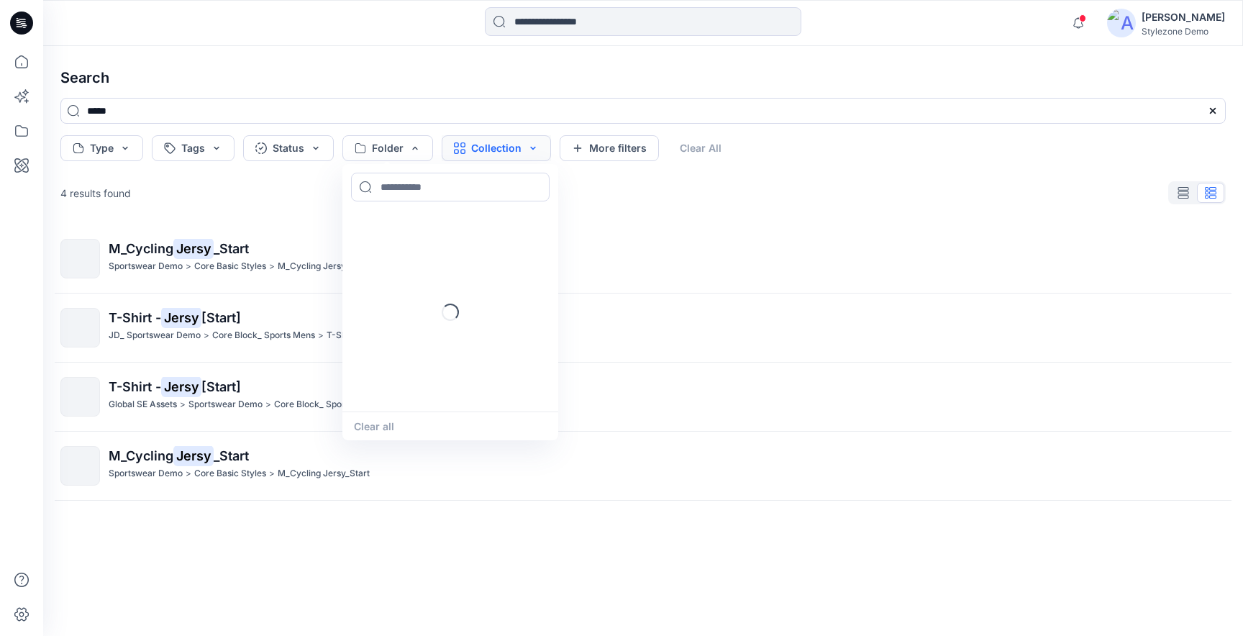
click at [499, 147] on button "Collection" at bounding box center [496, 148] width 109 height 26
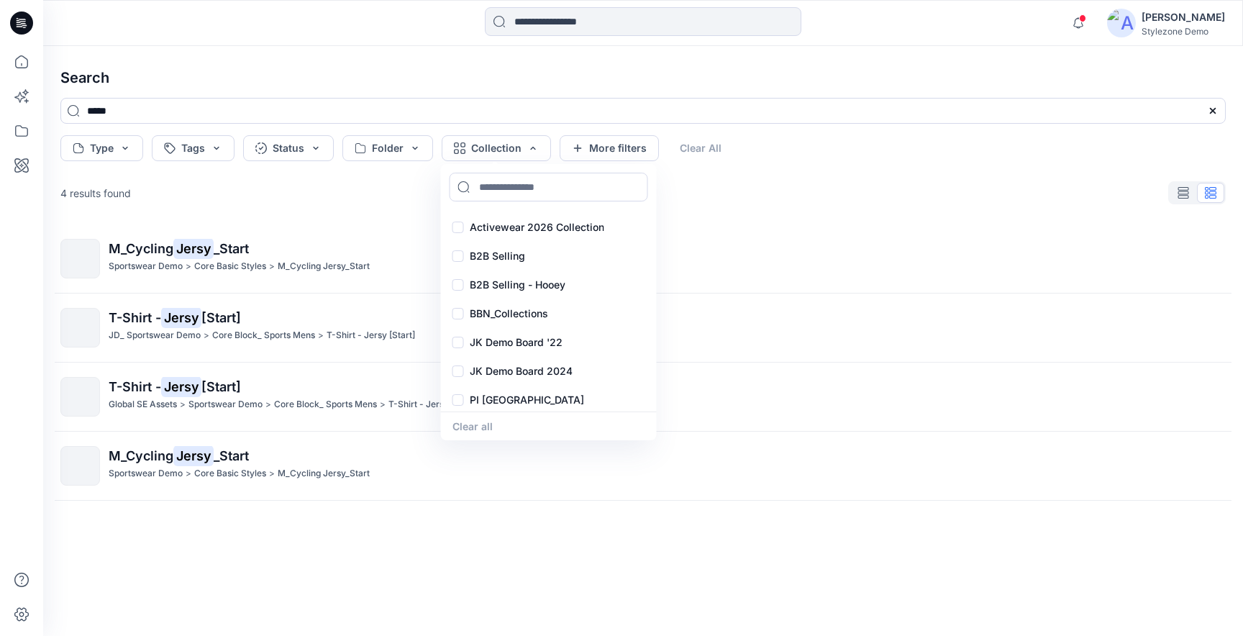
click at [736, 174] on div "Search ***** Type Tags Status Folder Collection Activewear 2026 Collection B2B …" at bounding box center [643, 341] width 1200 height 590
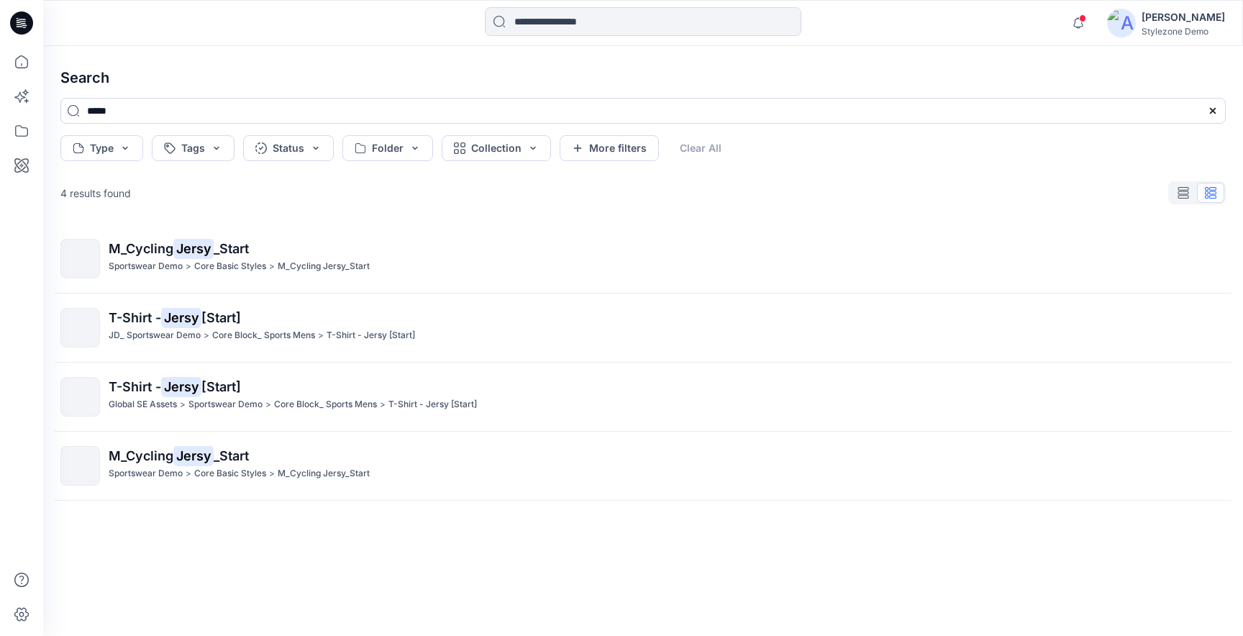
click at [283, 460] on p "M_Cycling Jersy _Start" at bounding box center [667, 456] width 1116 height 20
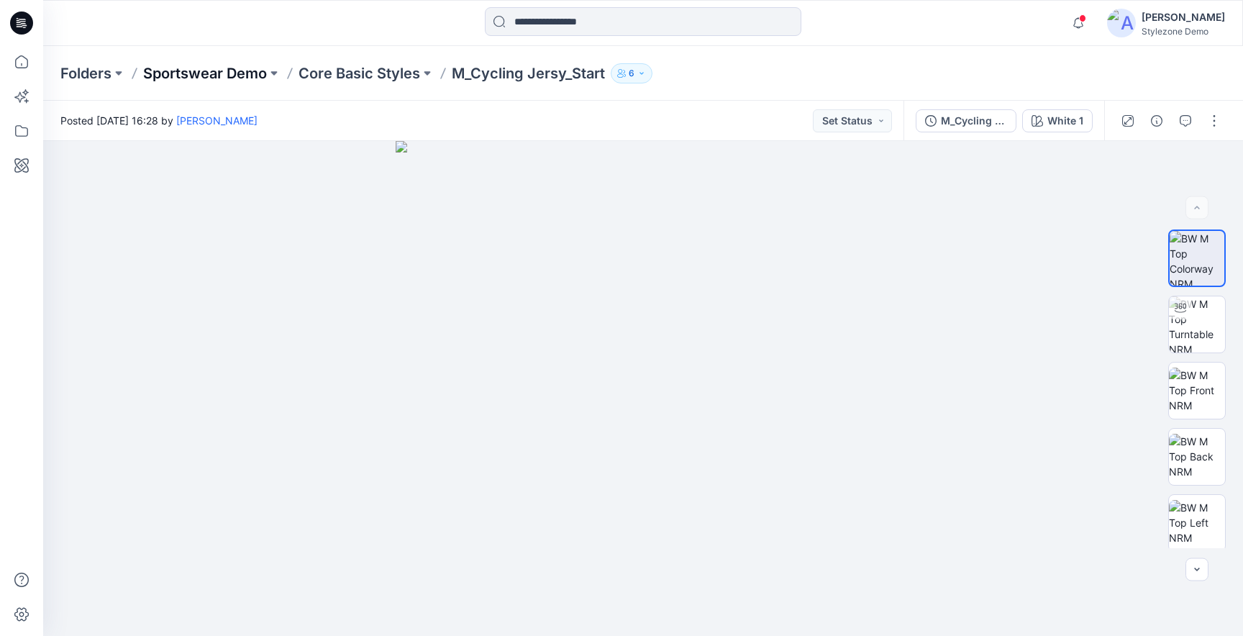
click at [175, 72] on p "Sportswear Demo" at bounding box center [205, 73] width 124 height 20
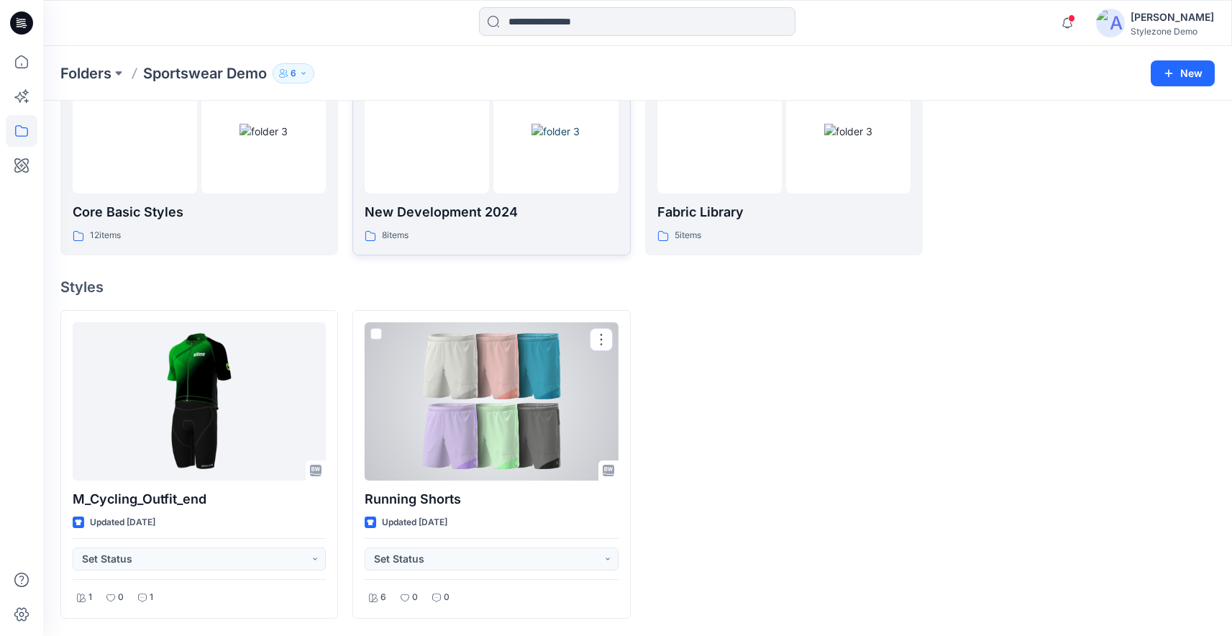
scroll to position [62, 0]
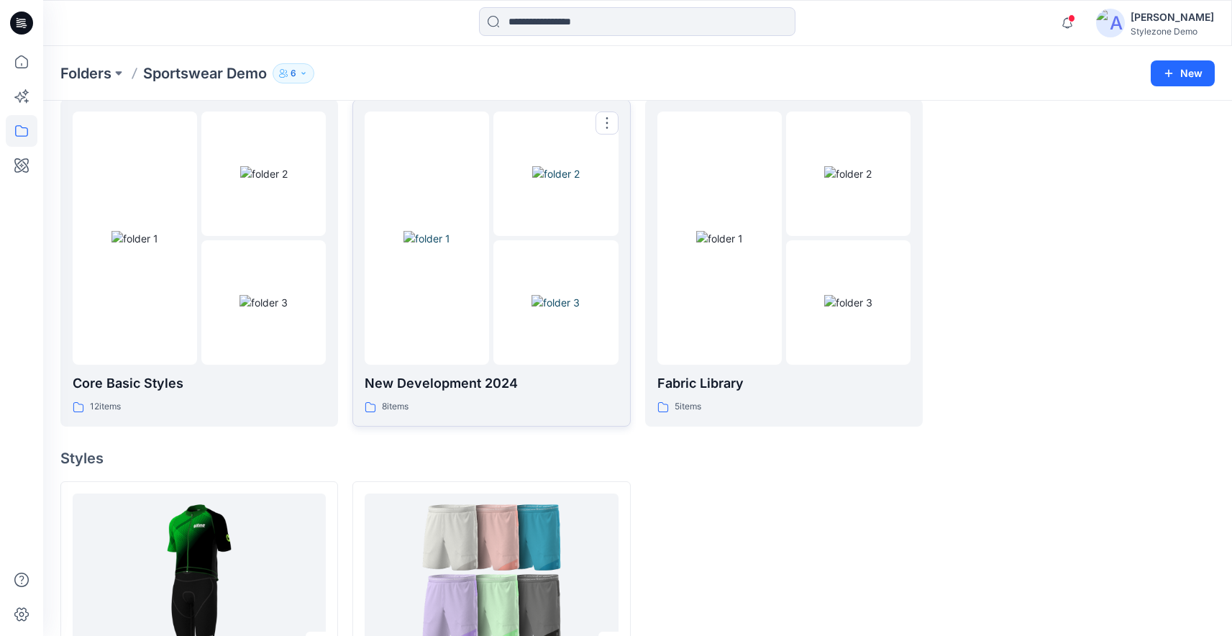
click at [410, 246] on img at bounding box center [426, 238] width 47 height 15
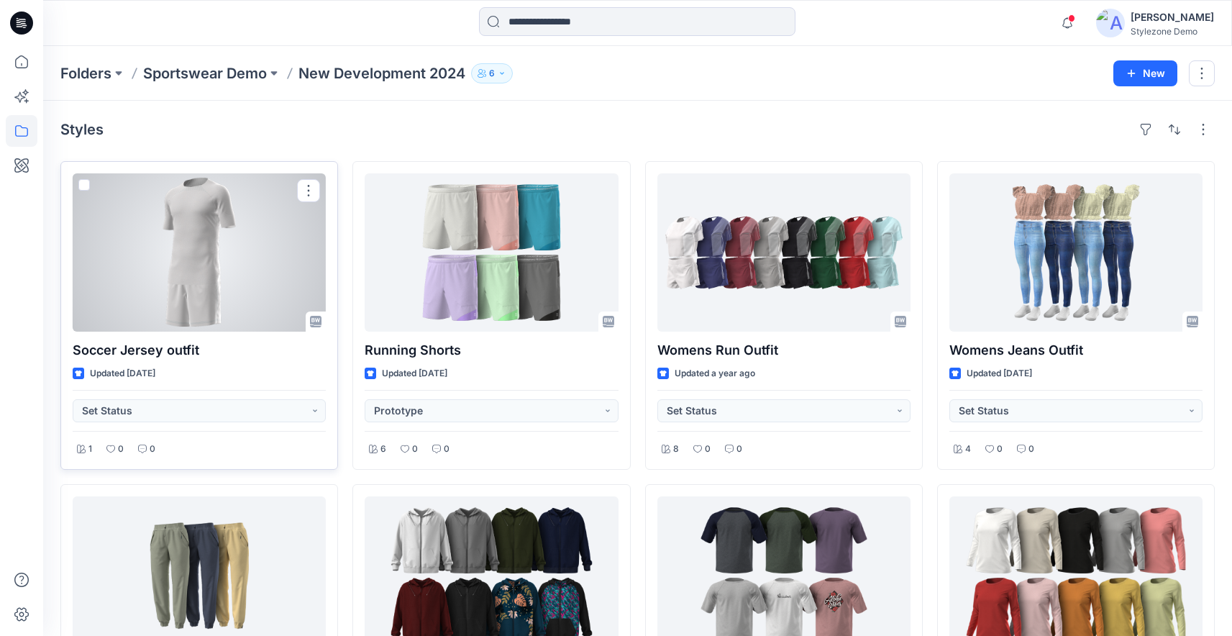
click at [201, 236] on div at bounding box center [199, 252] width 253 height 158
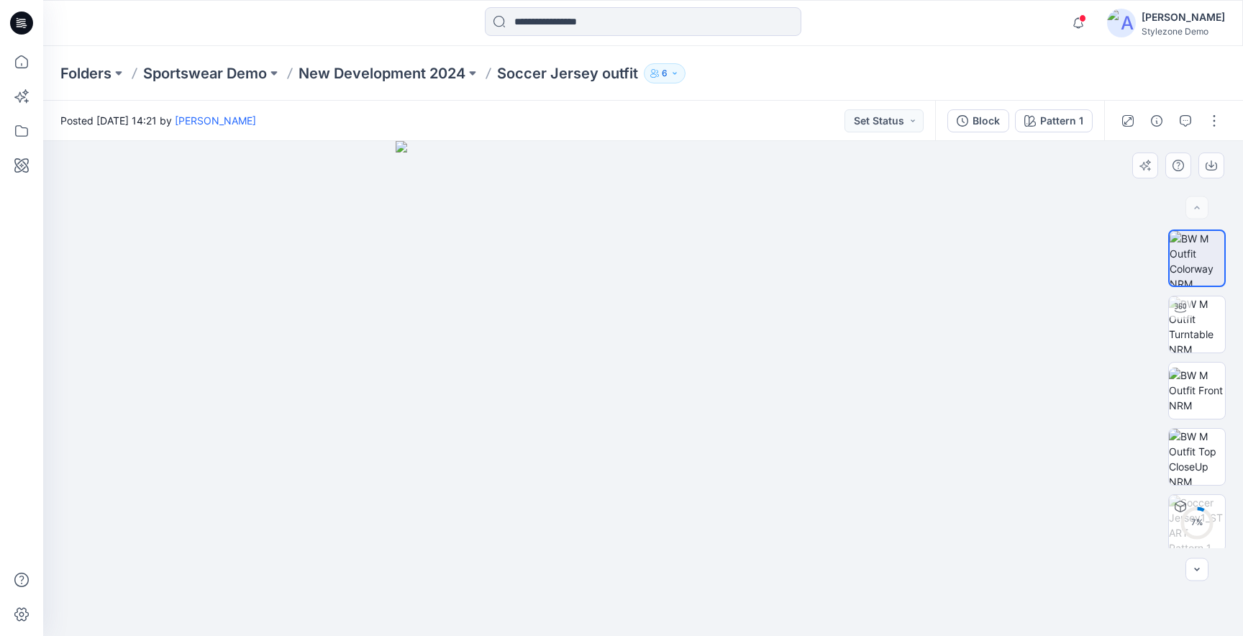
drag, startPoint x: 638, startPoint y: 383, endPoint x: 841, endPoint y: 380, distance: 203.5
click at [805, 385] on img at bounding box center [643, 388] width 495 height 495
drag, startPoint x: 762, startPoint y: 384, endPoint x: 665, endPoint y: 379, distance: 96.5
click at [665, 379] on img at bounding box center [643, 388] width 495 height 495
click at [1202, 319] on img at bounding box center [1197, 324] width 56 height 56
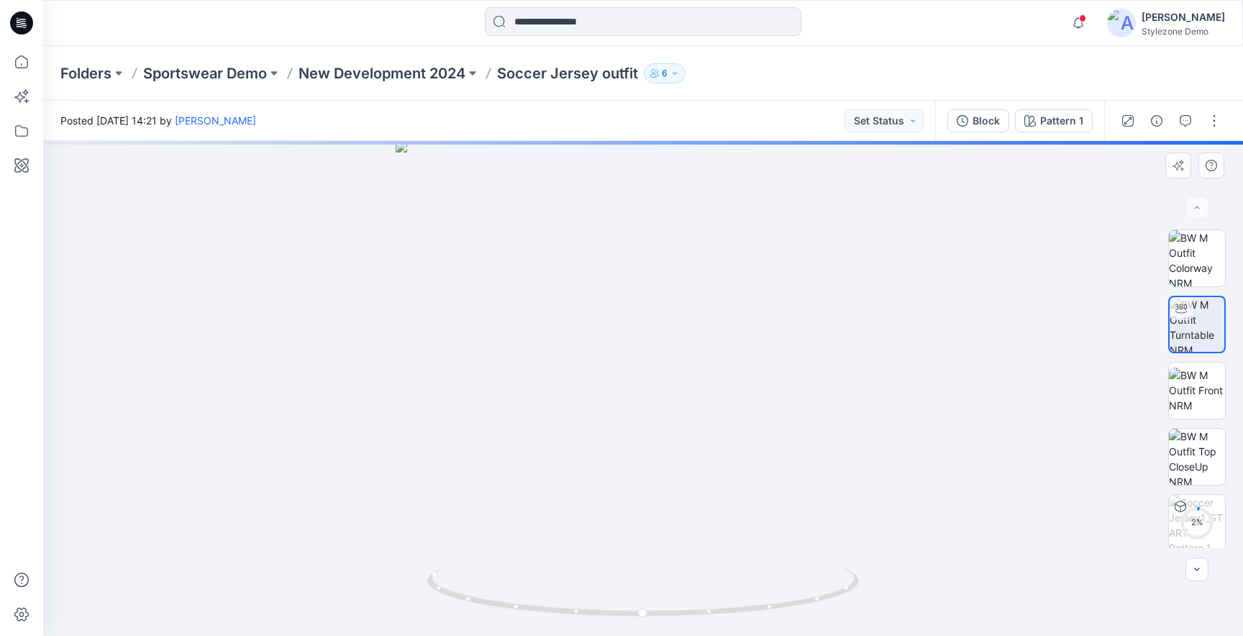
drag, startPoint x: 684, startPoint y: 338, endPoint x: 522, endPoint y: 348, distance: 162.1
click at [522, 348] on div "Pattern 1 Loading... Material Properties Loading..." at bounding box center [643, 388] width 1200 height 495
drag, startPoint x: 643, startPoint y: 382, endPoint x: 822, endPoint y: 391, distance: 179.3
click at [822, 391] on div at bounding box center [643, 388] width 1200 height 495
drag, startPoint x: 675, startPoint y: 305, endPoint x: 687, endPoint y: 508, distance: 203.9
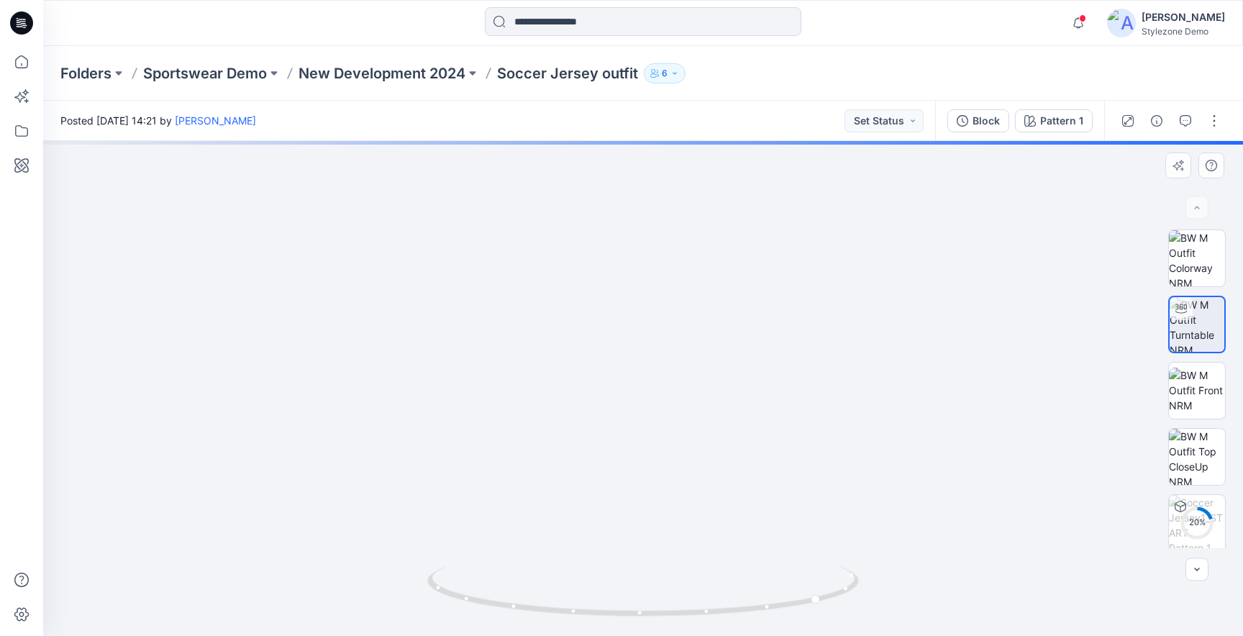
click at [687, 508] on img at bounding box center [652, 168] width 1749 height 935
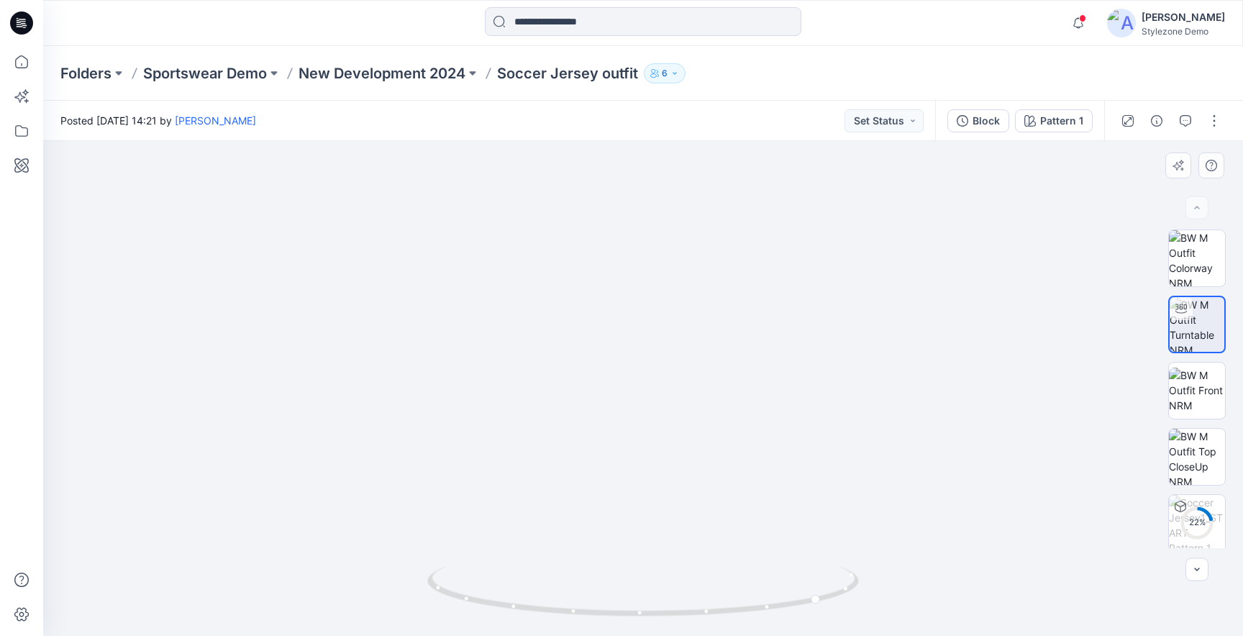
drag, startPoint x: 685, startPoint y: 364, endPoint x: 695, endPoint y: 490, distance: 126.3
click at [695, 490] on img at bounding box center [664, 253] width 1749 height 765
drag, startPoint x: 645, startPoint y: 611, endPoint x: 485, endPoint y: 602, distance: 160.6
click at [485, 602] on icon at bounding box center [644, 593] width 435 height 54
